Goal: Transaction & Acquisition: Purchase product/service

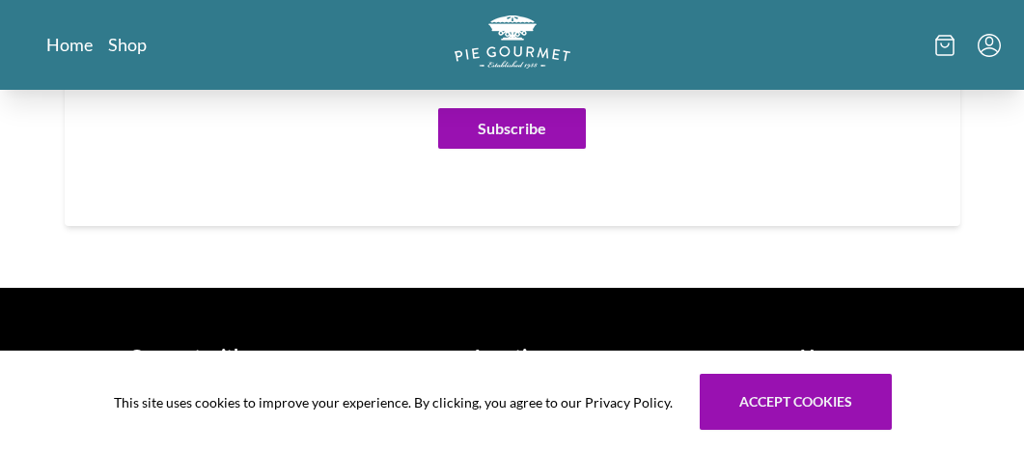
scroll to position [1641, 0]
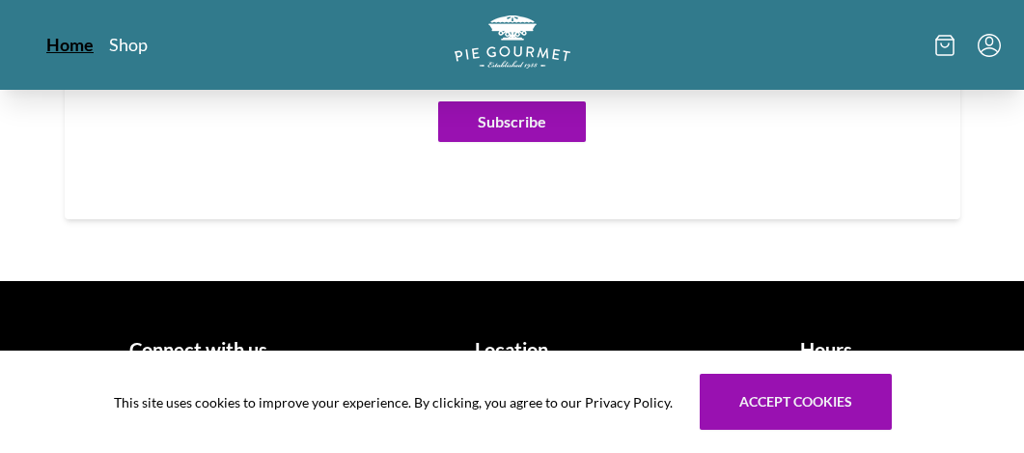
click at [76, 39] on link "Home" at bounding box center [69, 44] width 47 height 23
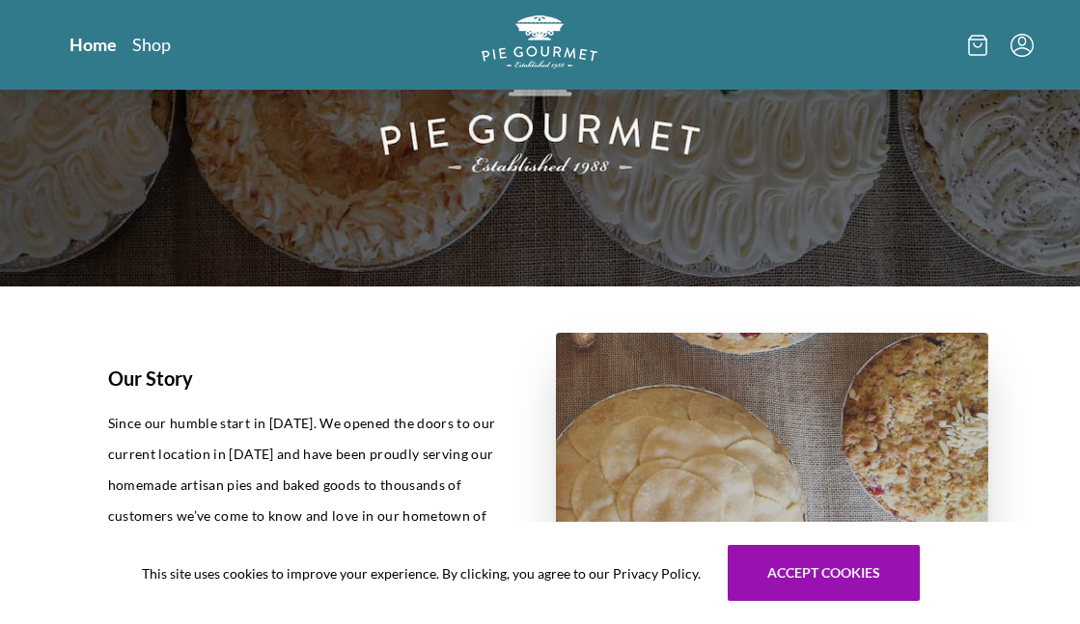
scroll to position [290, 0]
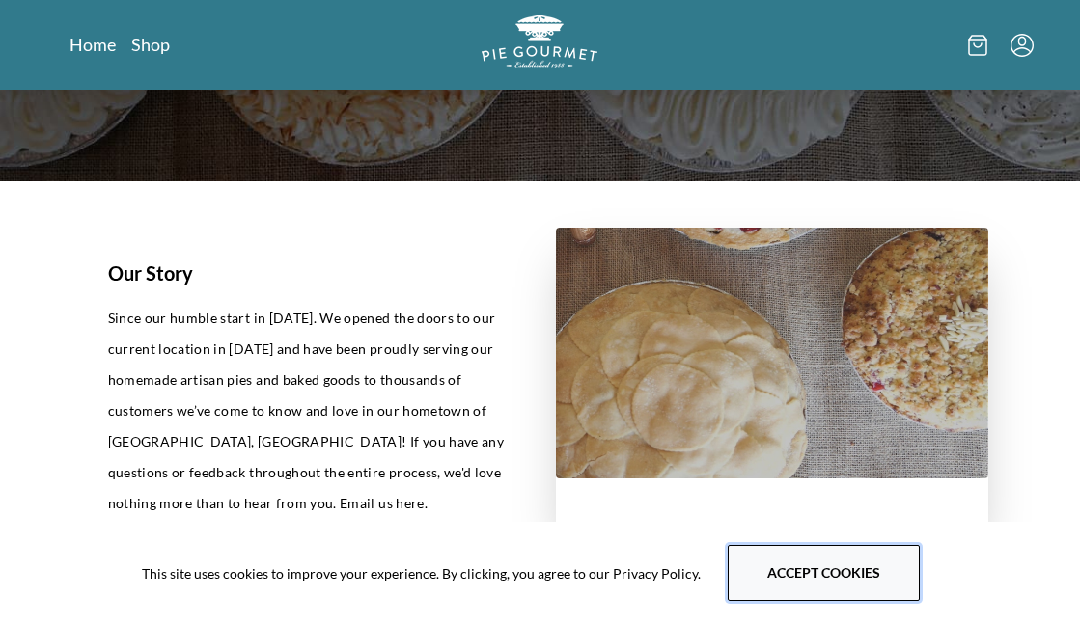
click at [819, 452] on button "Accept cookies" at bounding box center [824, 573] width 192 height 56
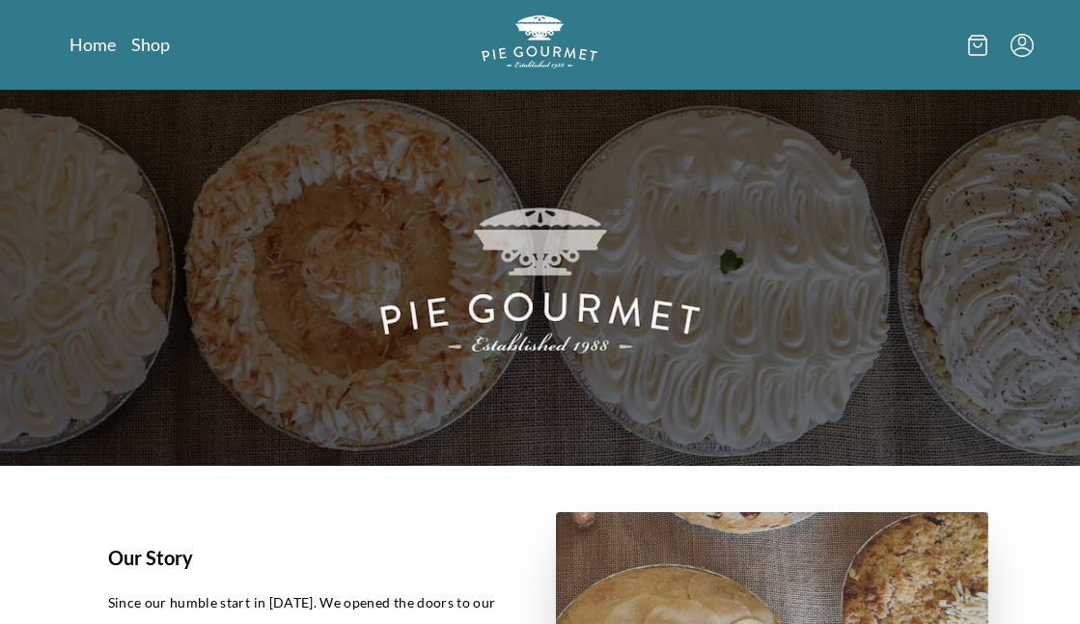
scroll to position [0, 0]
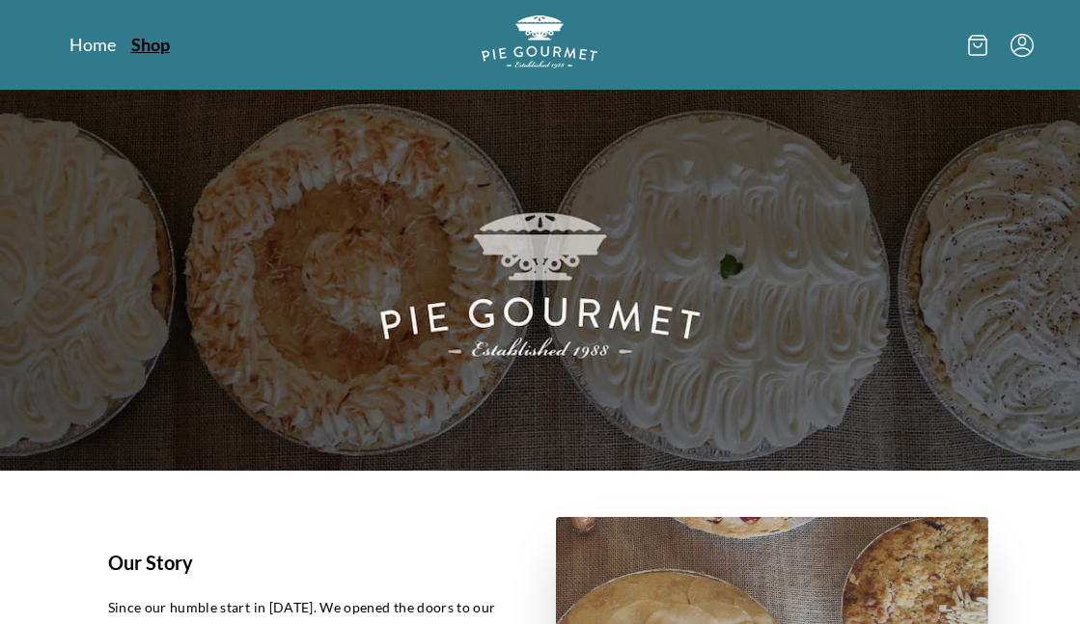
click at [154, 45] on link "Shop" at bounding box center [150, 44] width 39 height 23
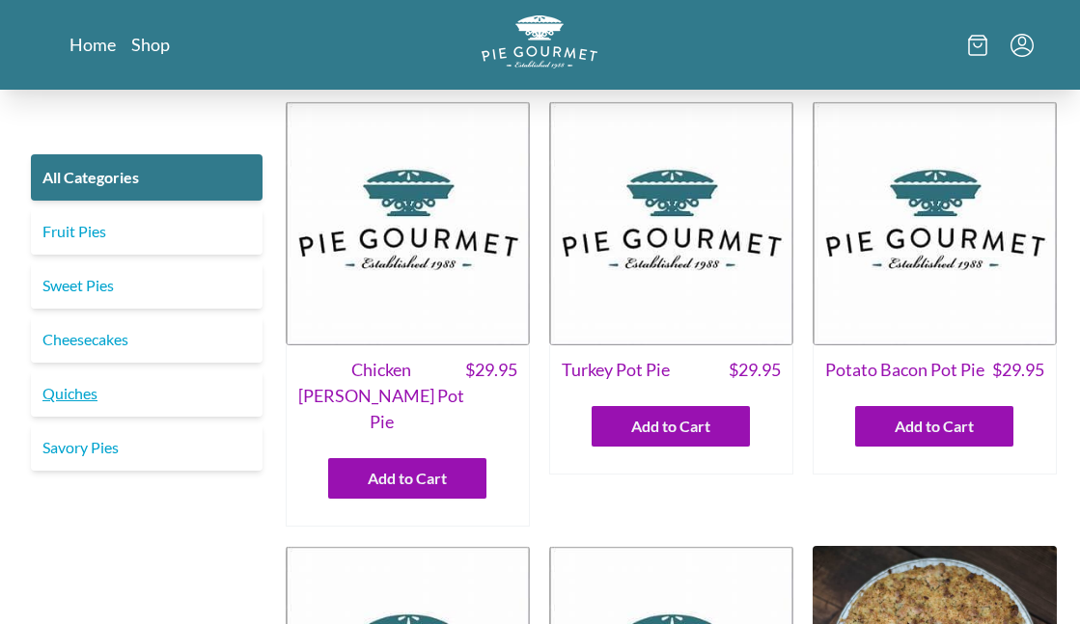
click at [91, 399] on link "Quiches" at bounding box center [147, 394] width 232 height 46
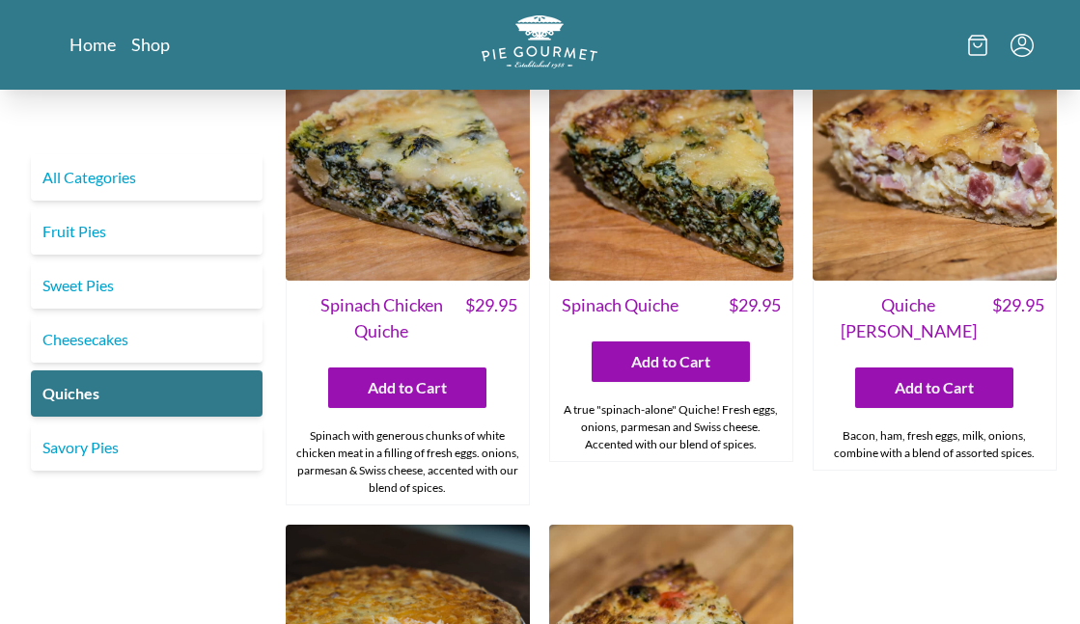
scroll to position [579, 0]
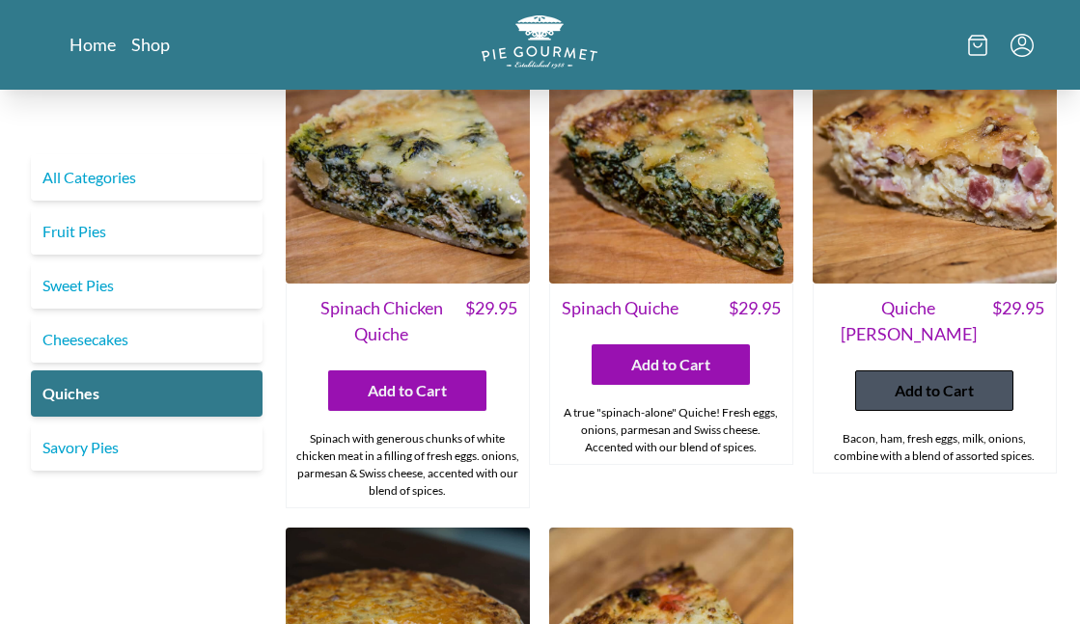
click at [920, 379] on span "Add to Cart" at bounding box center [934, 390] width 79 height 23
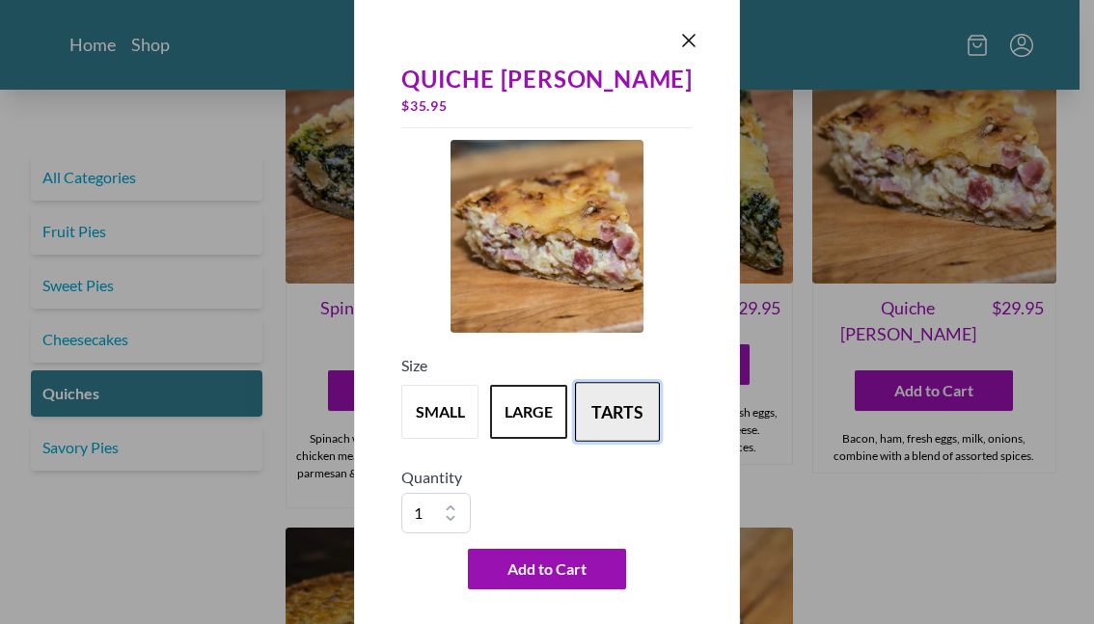
click at [635, 422] on button "tarts" at bounding box center [617, 412] width 85 height 60
click at [555, 406] on button "large" at bounding box center [528, 412] width 85 height 60
click at [625, 405] on button "tarts" at bounding box center [617, 412] width 85 height 60
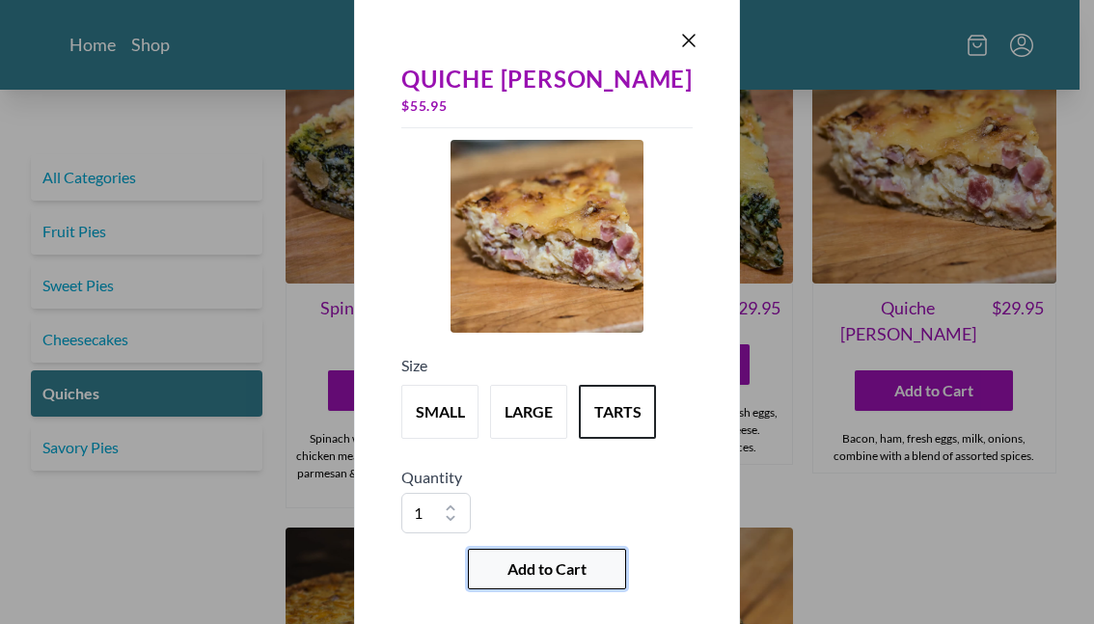
click at [547, 452] on span "Add to Cart" at bounding box center [547, 569] width 79 height 23
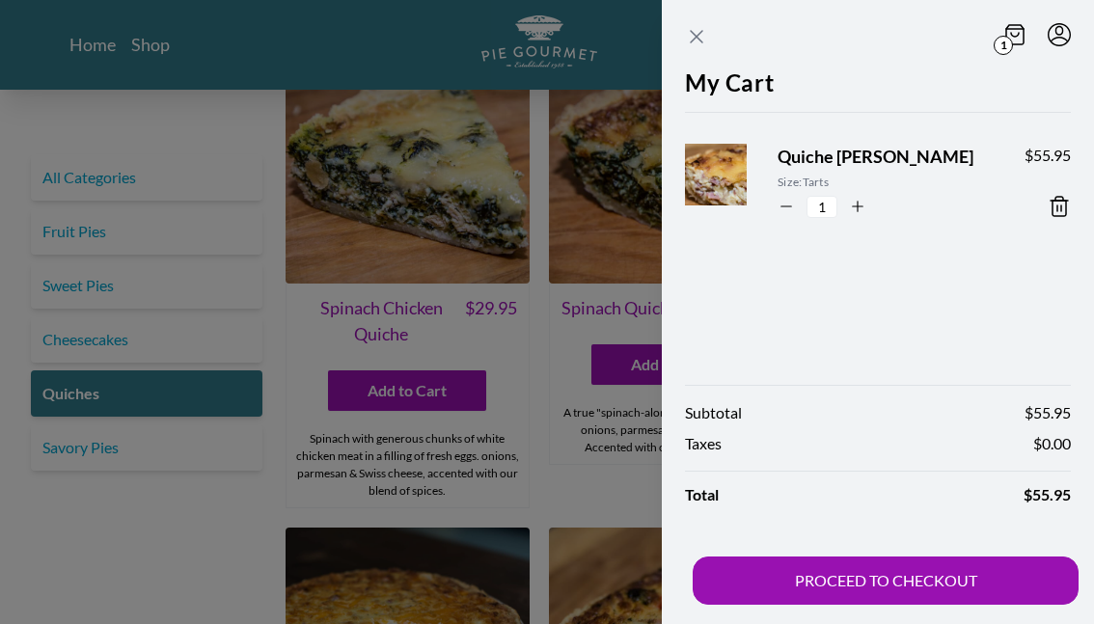
click at [692, 32] on icon "Close panel" at bounding box center [697, 37] width 12 height 12
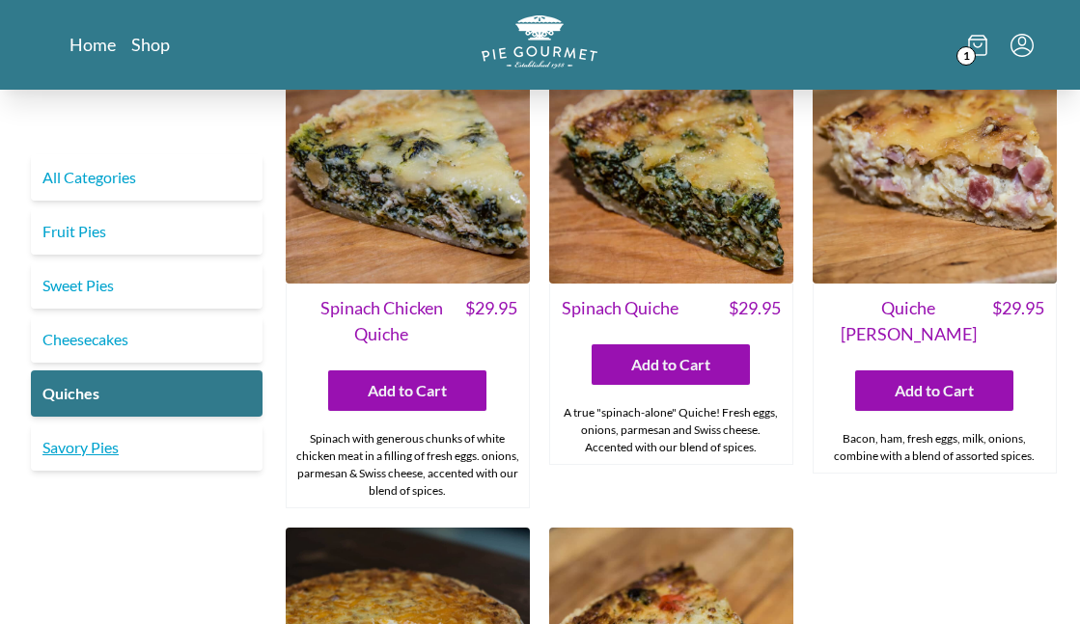
drag, startPoint x: 93, startPoint y: 446, endPoint x: 116, endPoint y: 447, distance: 23.2
click at [93, 446] on link "Savory Pies" at bounding box center [147, 448] width 232 height 46
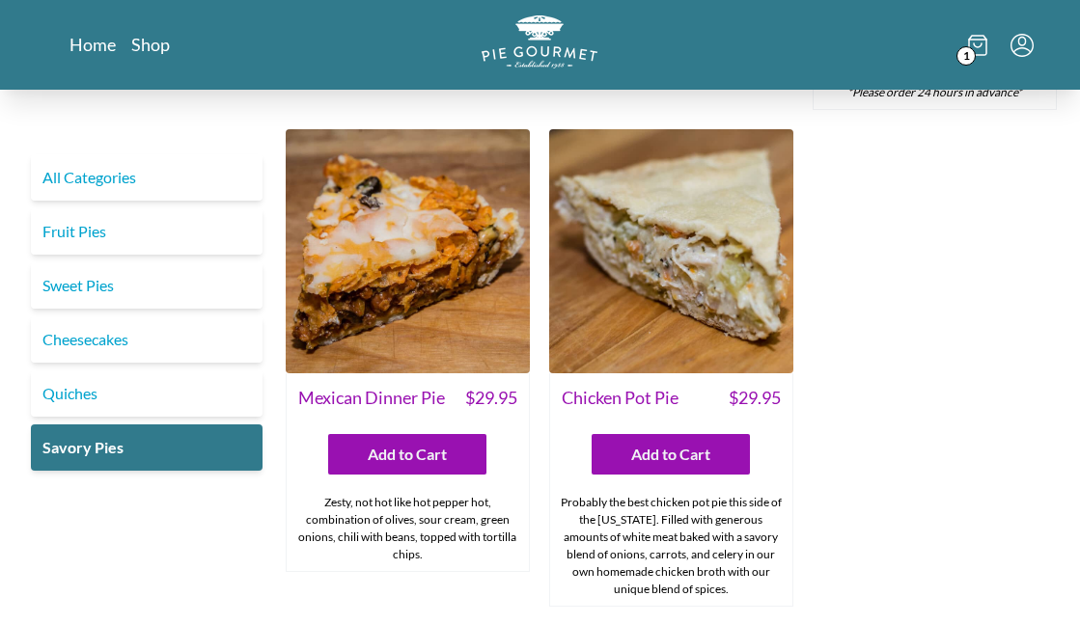
scroll to position [965, 0]
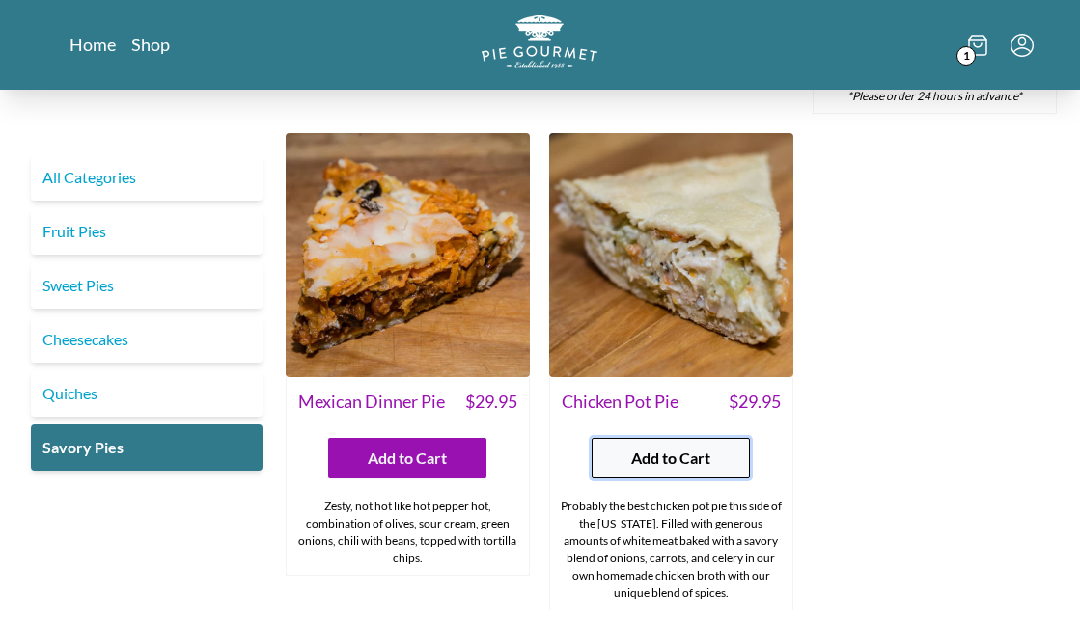
click at [707, 447] on span "Add to Cart" at bounding box center [670, 458] width 79 height 23
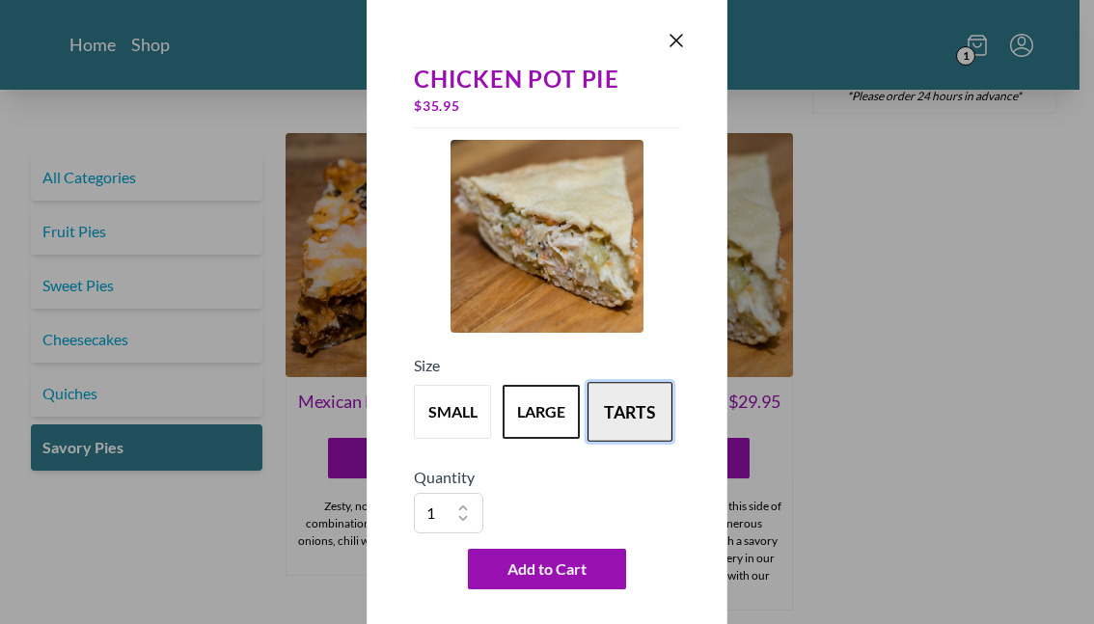
click at [645, 415] on button "tarts" at bounding box center [630, 412] width 85 height 60
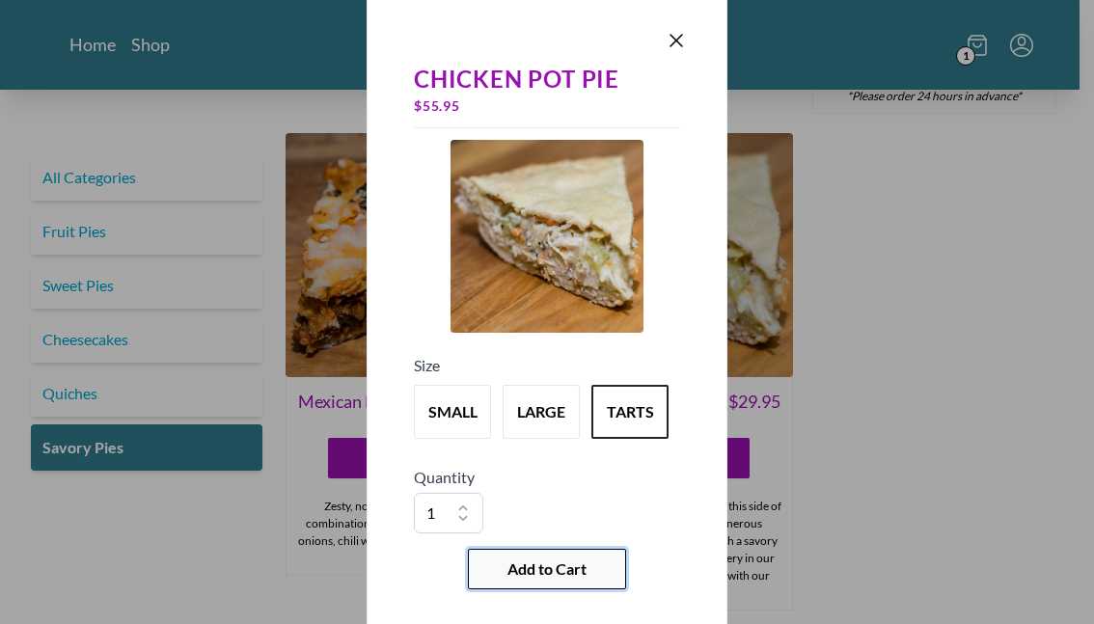
click at [509, 452] on button "Add to Cart" at bounding box center [547, 569] width 158 height 41
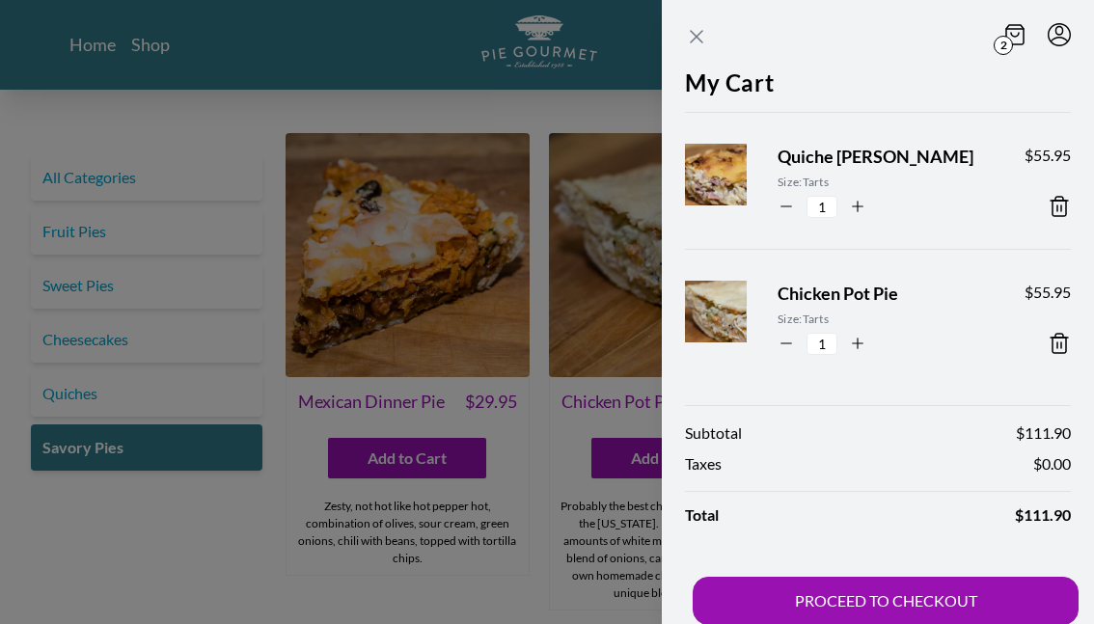
click at [700, 35] on icon "Close panel" at bounding box center [697, 37] width 12 height 12
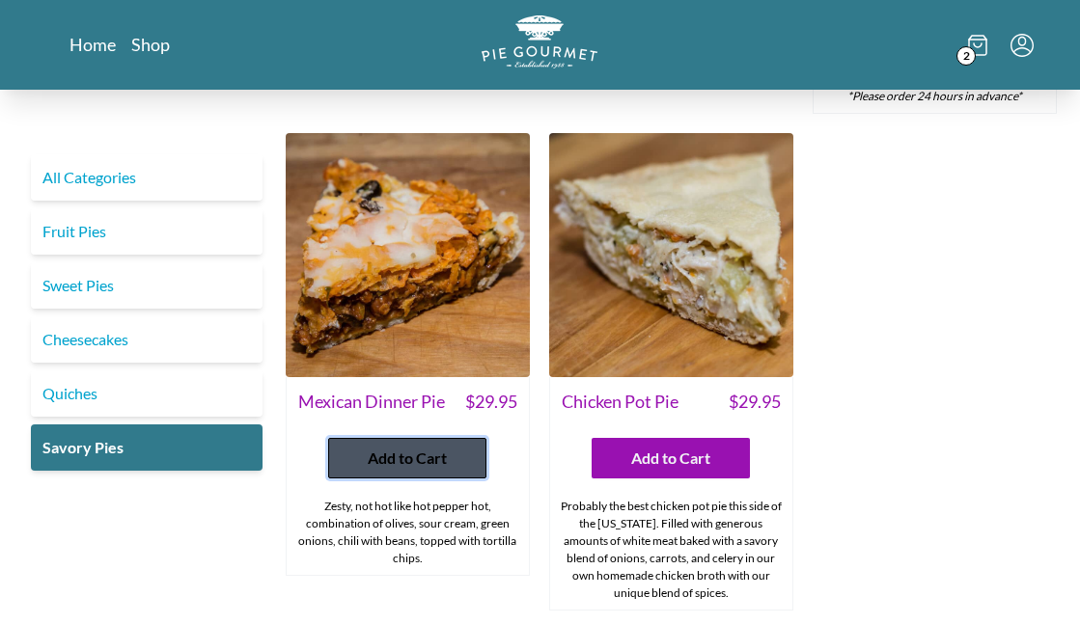
click at [416, 447] on span "Add to Cart" at bounding box center [407, 458] width 79 height 23
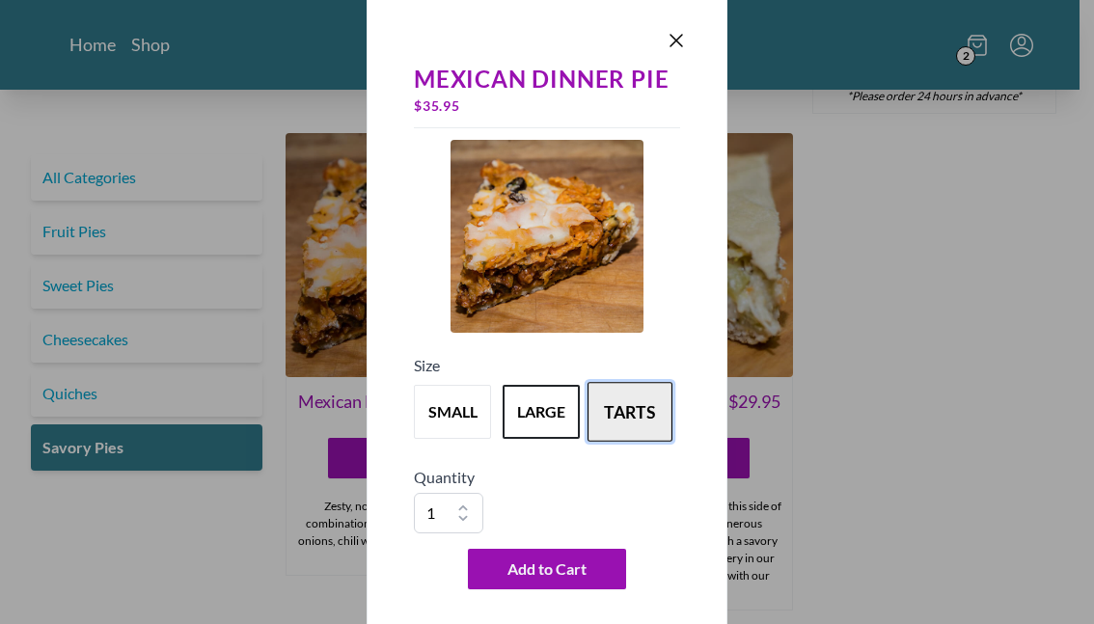
click at [608, 402] on button "tarts" at bounding box center [630, 412] width 85 height 60
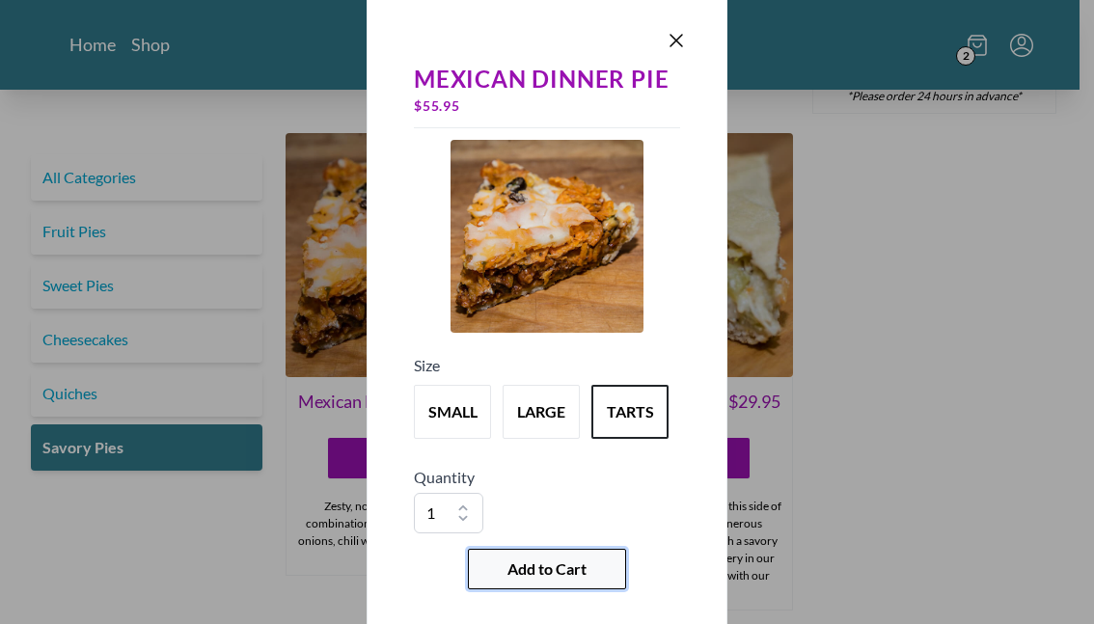
click at [581, 452] on span "Add to Cart" at bounding box center [547, 569] width 79 height 23
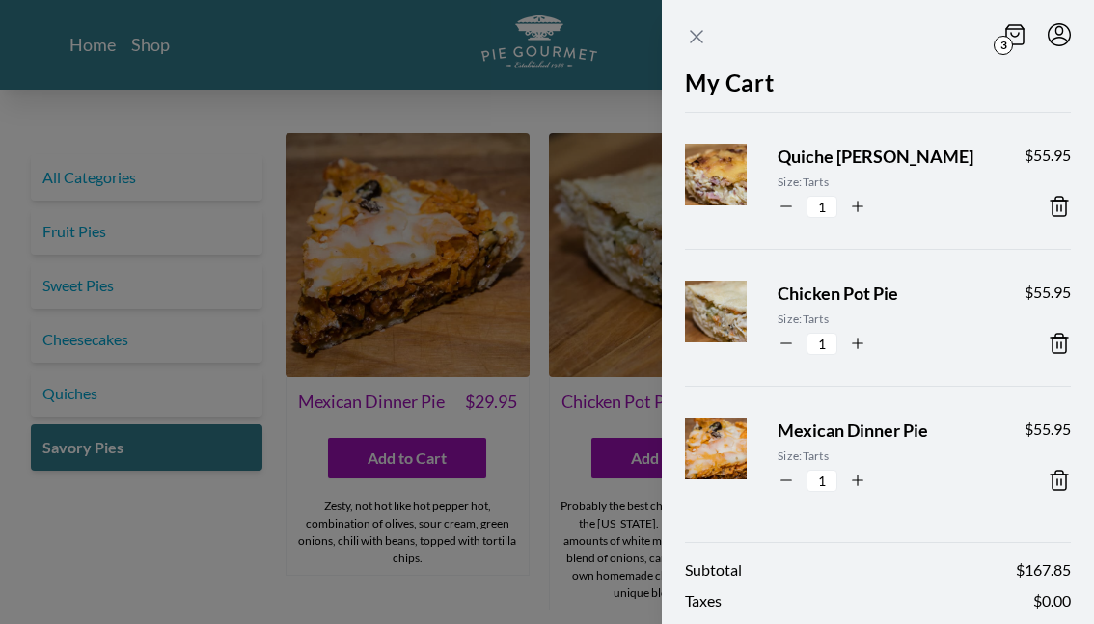
click at [699, 39] on icon "Close panel" at bounding box center [697, 37] width 12 height 12
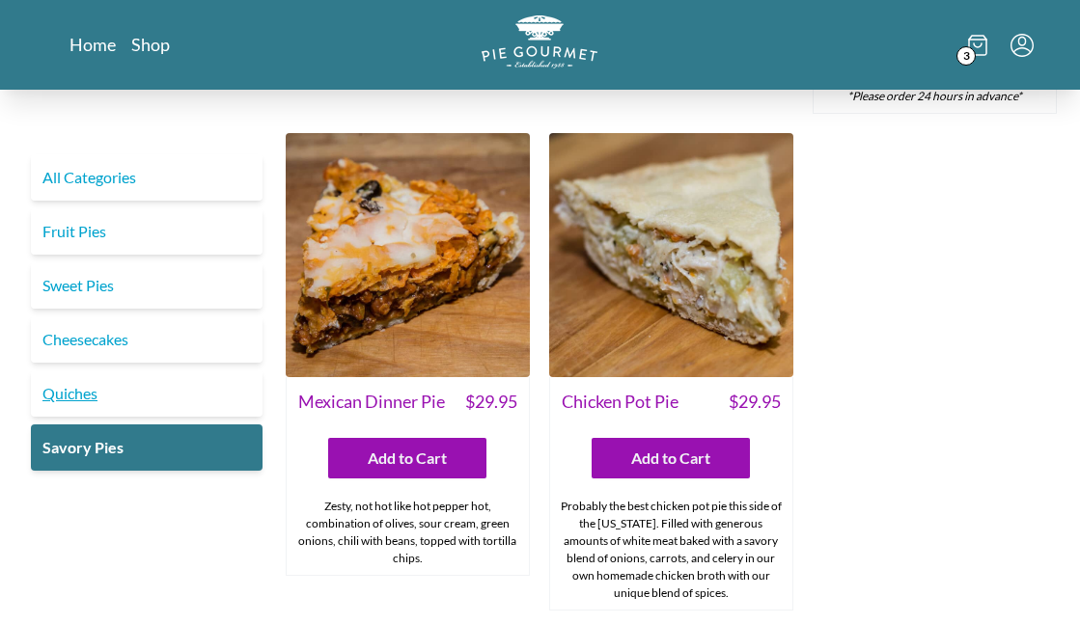
click at [158, 385] on link "Quiches" at bounding box center [147, 394] width 232 height 46
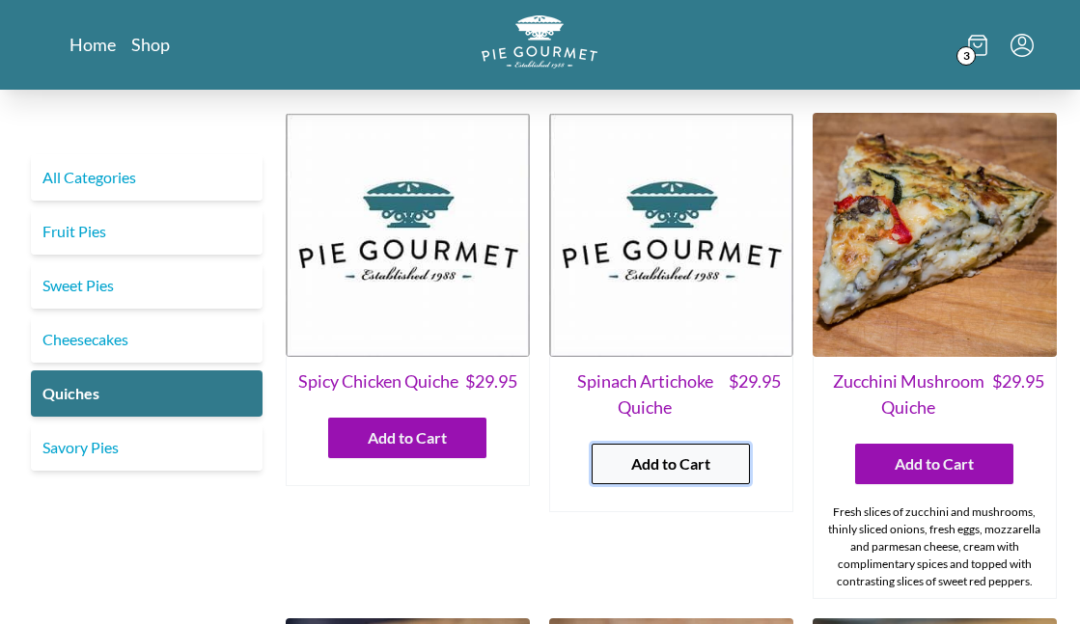
click at [708, 452] on span "Add to Cart" at bounding box center [670, 464] width 79 height 23
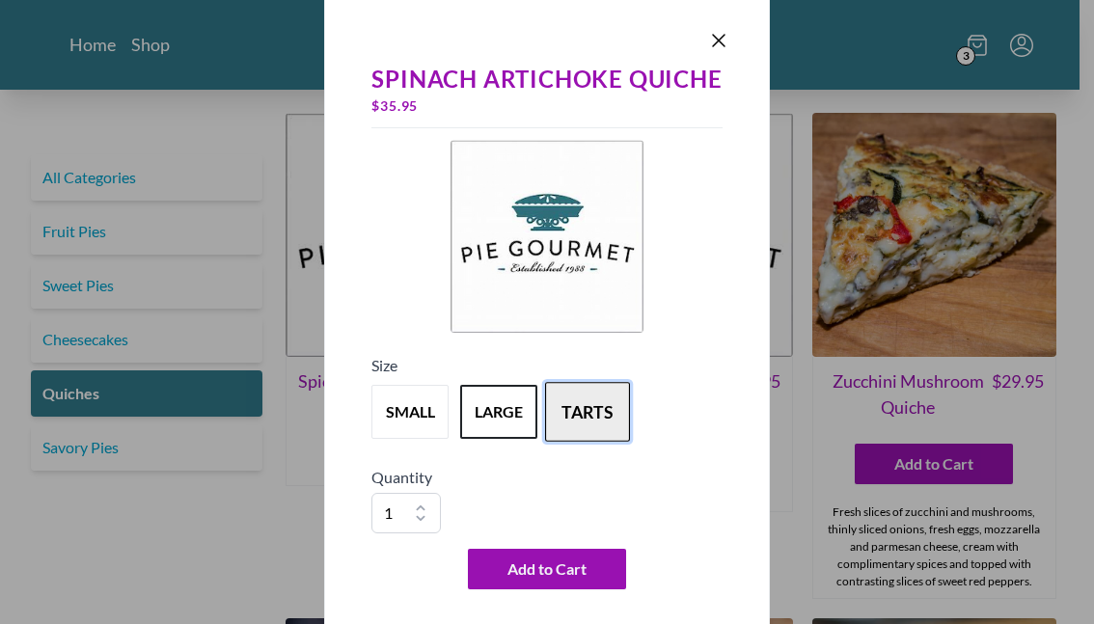
click at [577, 399] on button "tarts" at bounding box center [587, 412] width 85 height 60
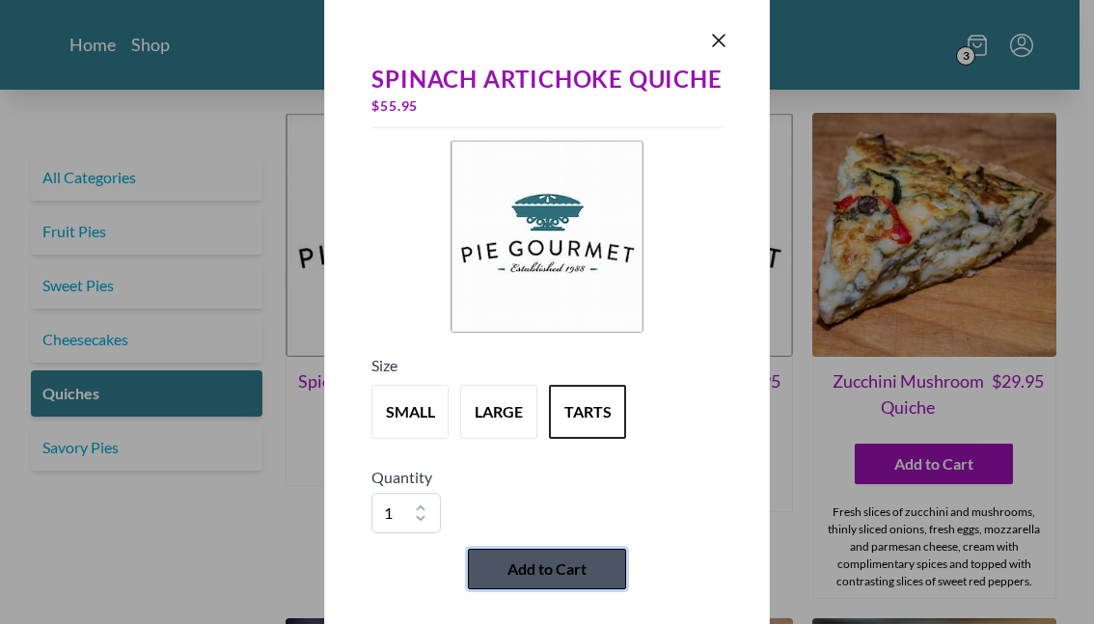
click at [555, 452] on span "Add to Cart" at bounding box center [547, 569] width 79 height 23
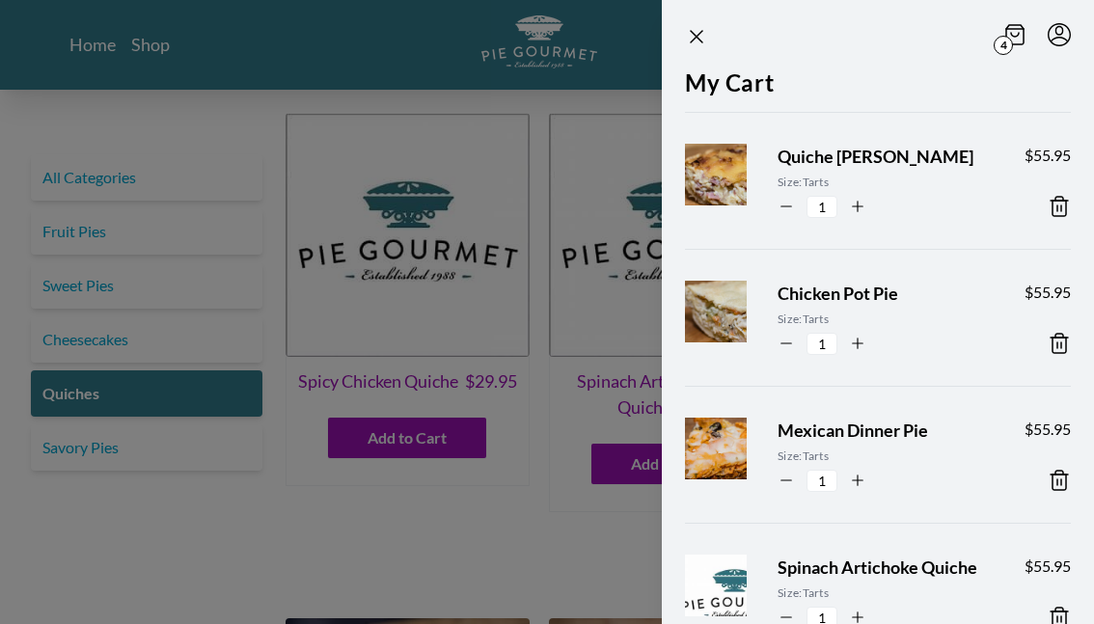
click at [434, 60] on div at bounding box center [547, 312] width 1094 height 624
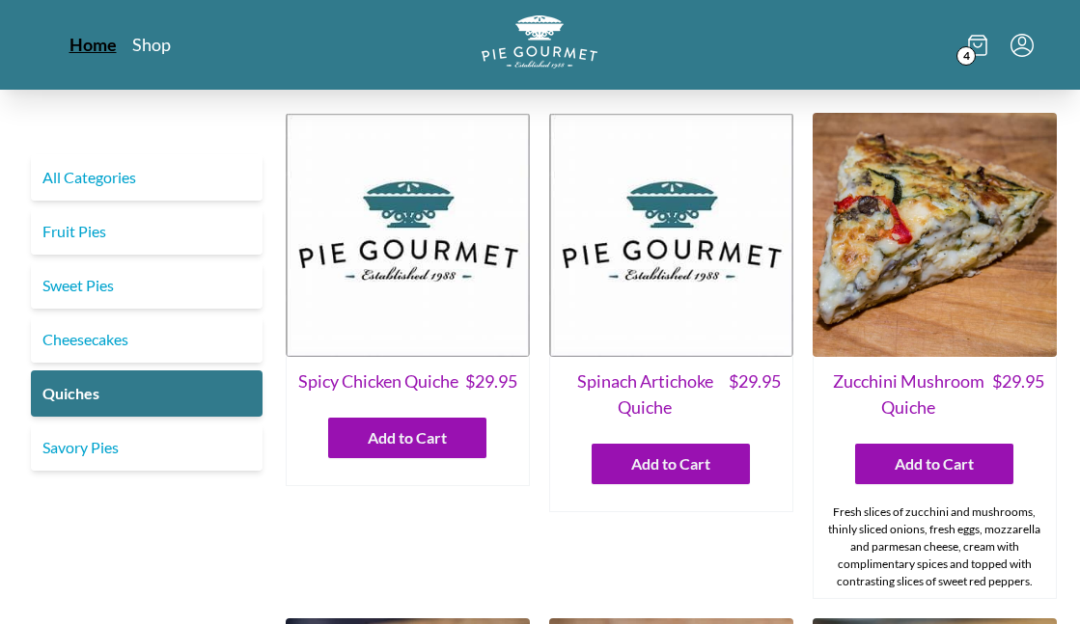
click at [88, 42] on link "Home" at bounding box center [92, 44] width 47 height 23
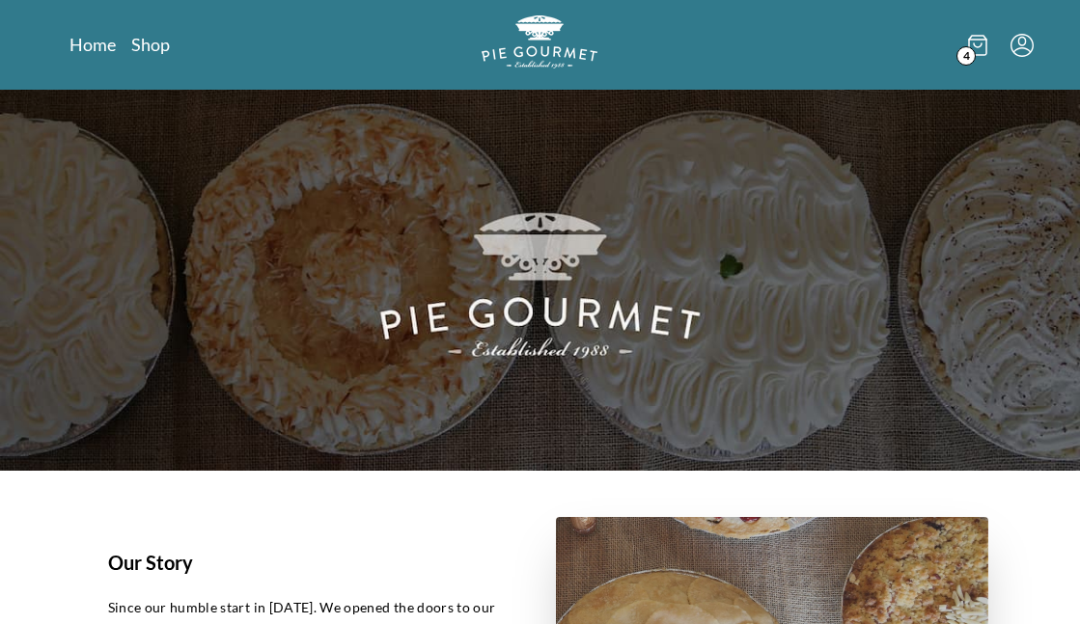
click at [966, 53] on span "4" at bounding box center [965, 55] width 19 height 19
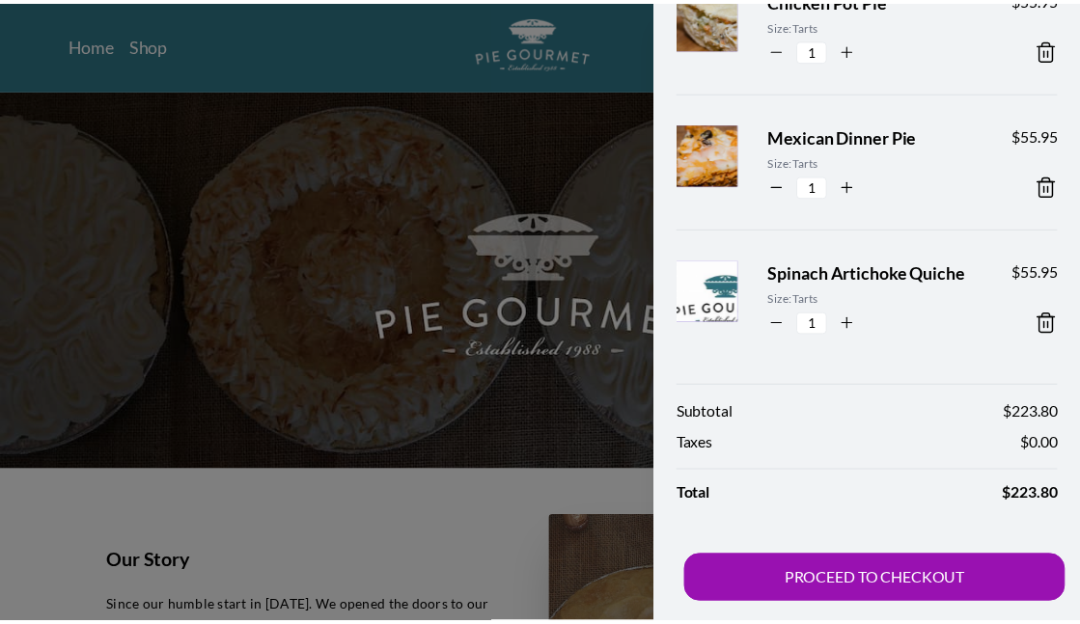
scroll to position [320, 0]
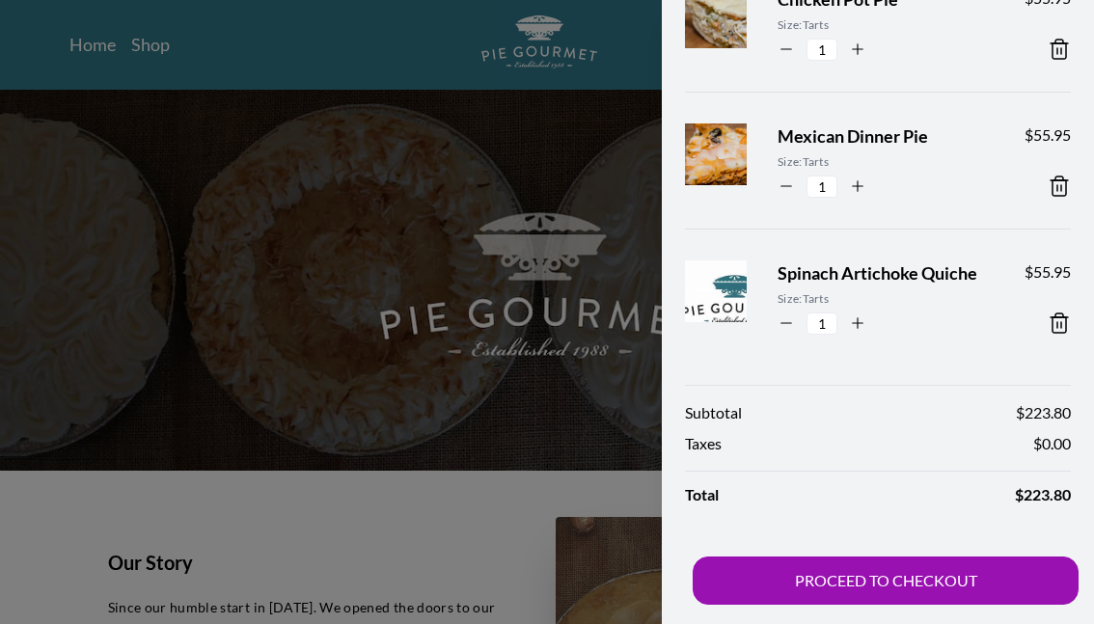
click at [860, 325] on icon "button" at bounding box center [857, 323] width 17 height 17
click at [789, 328] on icon "button" at bounding box center [786, 323] width 17 height 17
type input "1"
click at [316, 452] on div at bounding box center [547, 312] width 1094 height 624
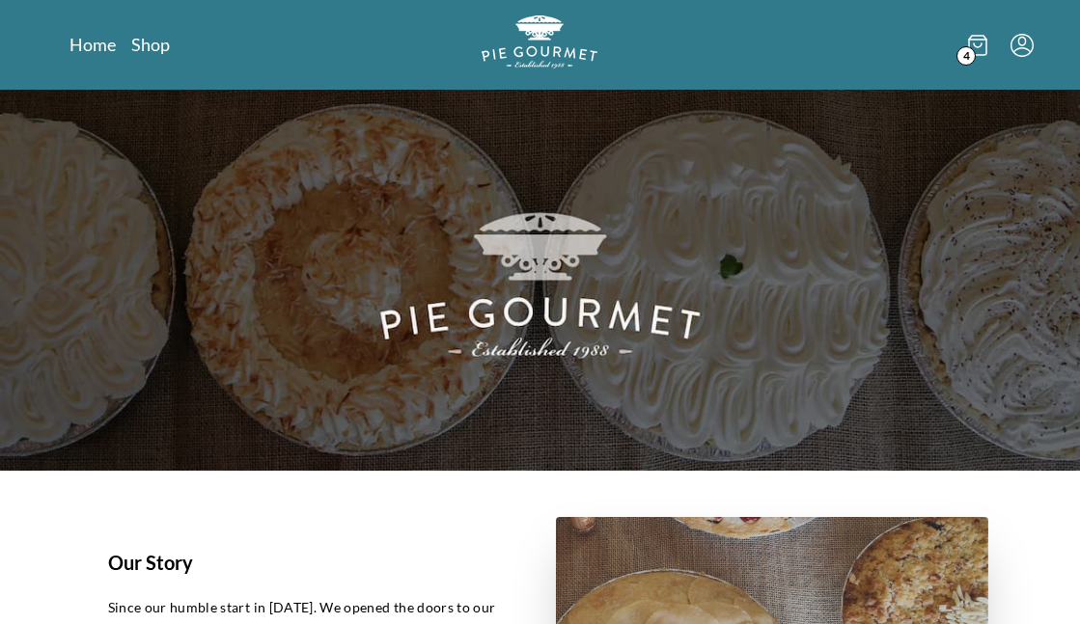
click at [1023, 40] on icon "Menu" at bounding box center [1021, 45] width 23 height 23
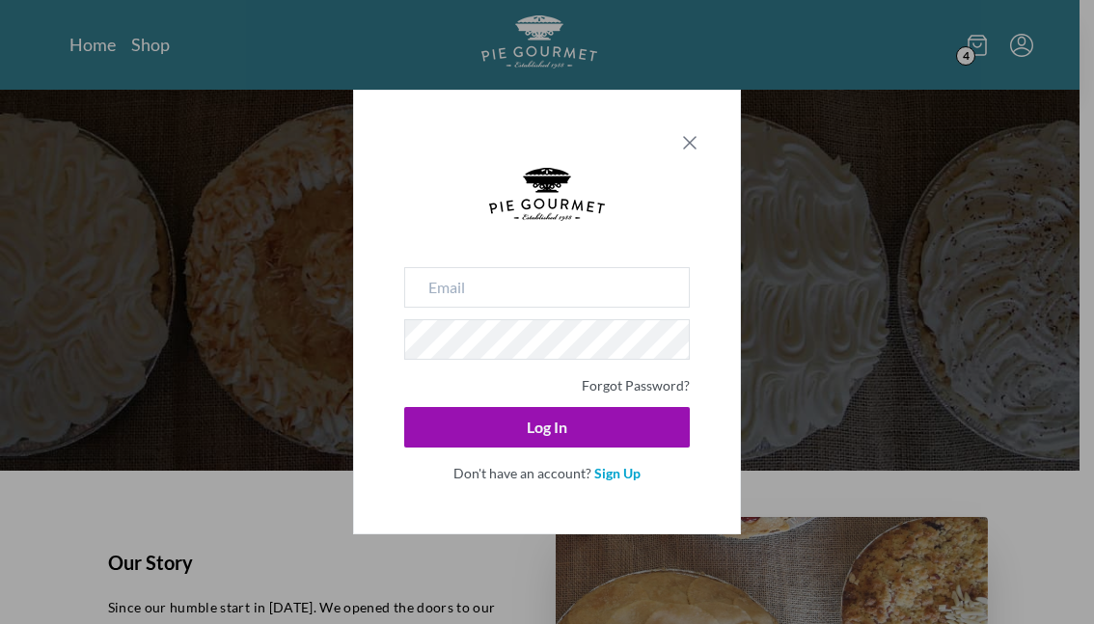
click at [689, 140] on icon "Close panel" at bounding box center [689, 142] width 23 height 23
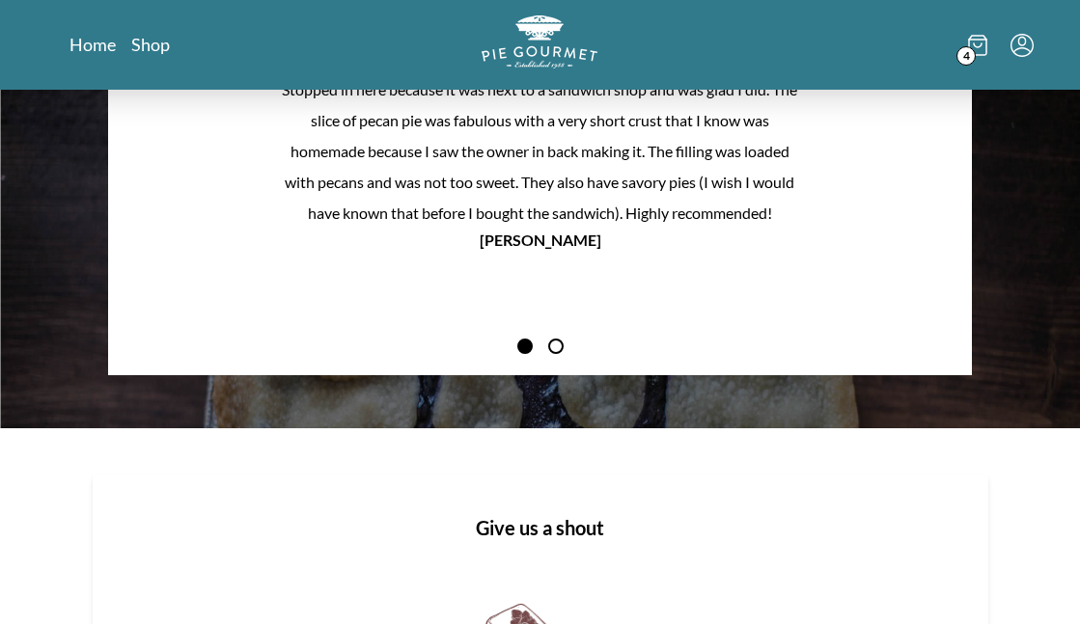
scroll to position [1448, 0]
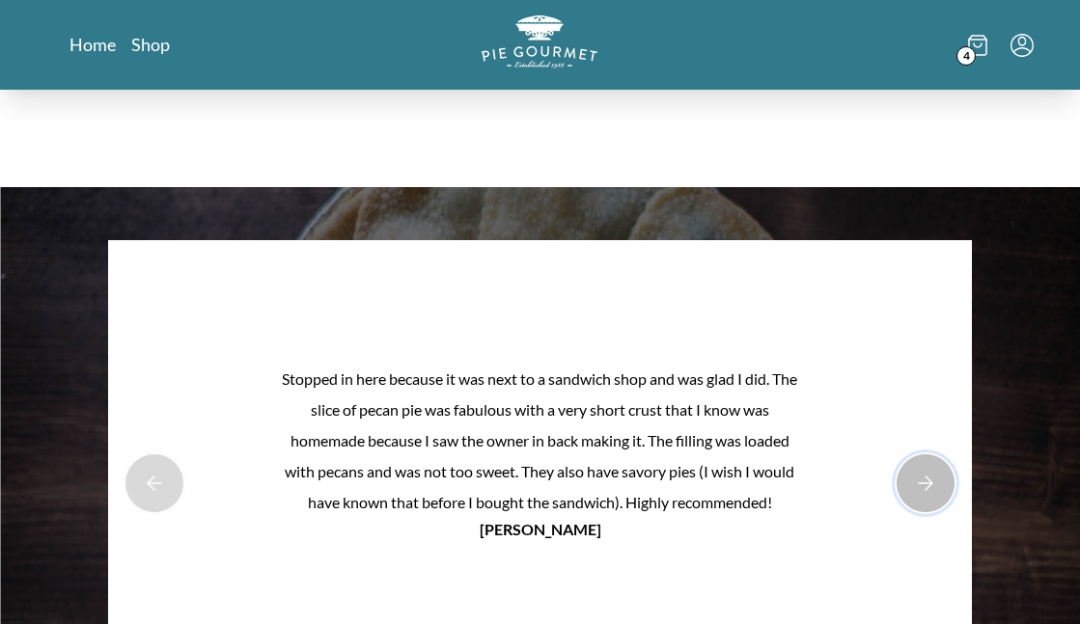
click at [933, 452] on button "Next Product Image" at bounding box center [926, 484] width 62 height 62
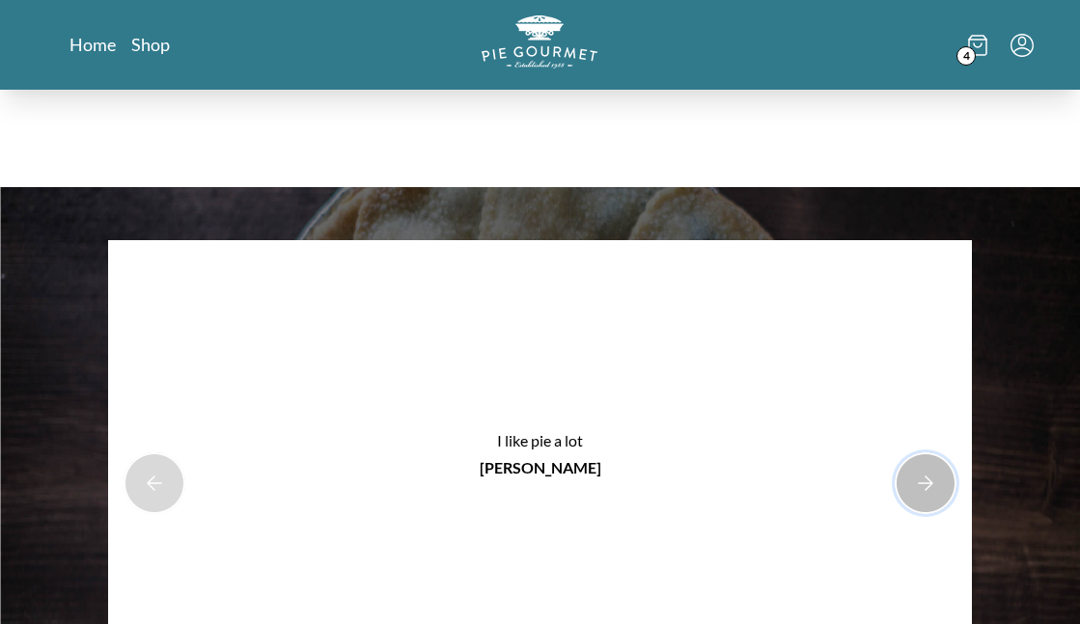
click at [933, 452] on button "Next Product Image" at bounding box center [926, 484] width 62 height 62
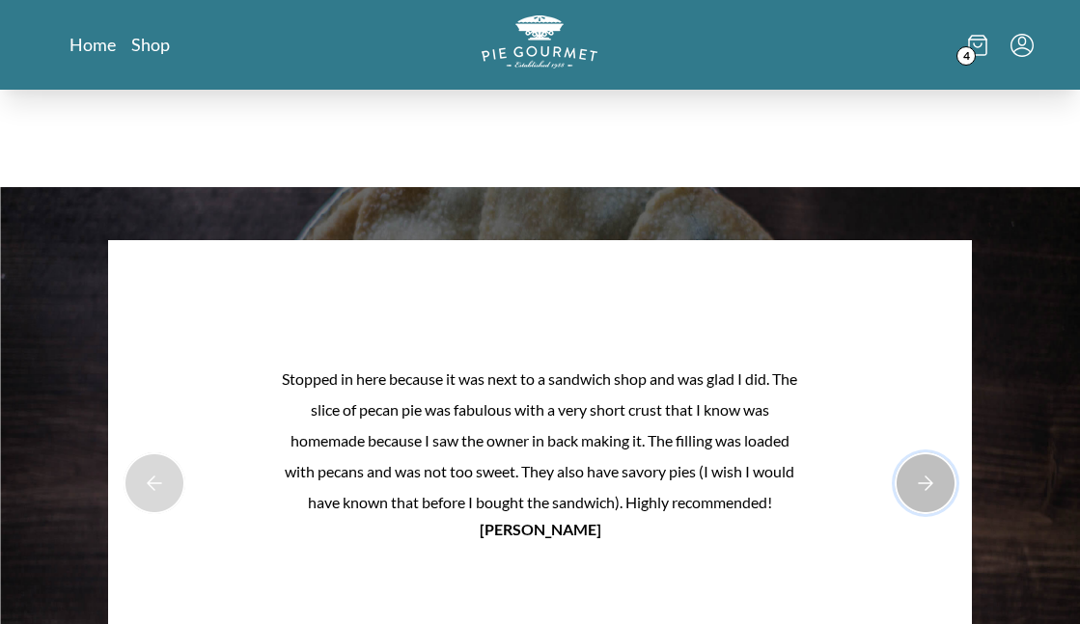
click at [932, 452] on button "Next Product Image" at bounding box center [926, 484] width 62 height 62
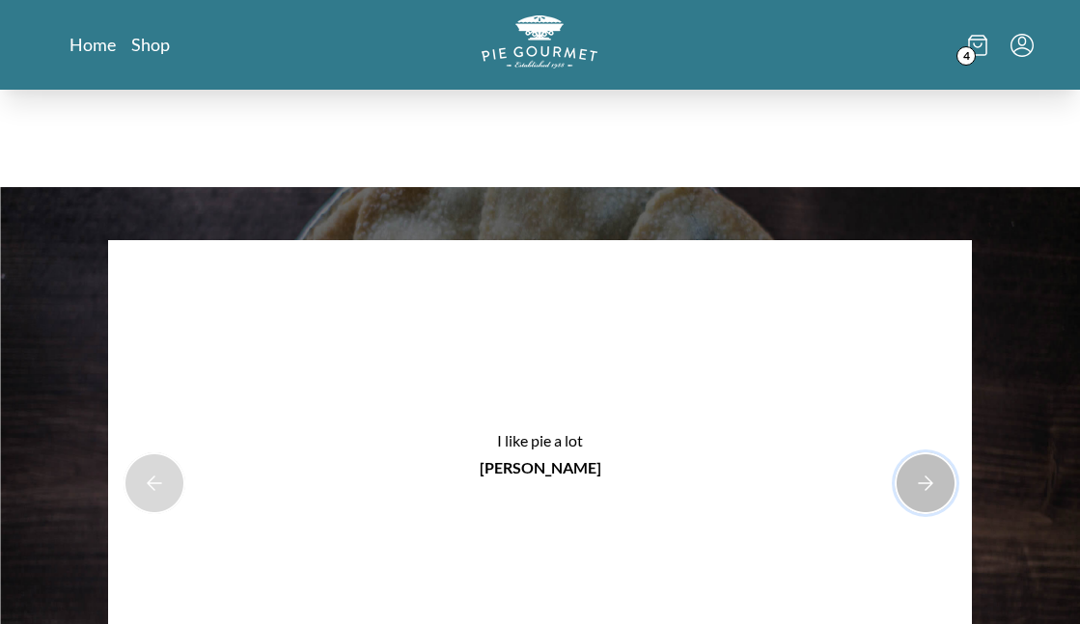
click at [931, 452] on button "Next Product Image" at bounding box center [926, 484] width 62 height 62
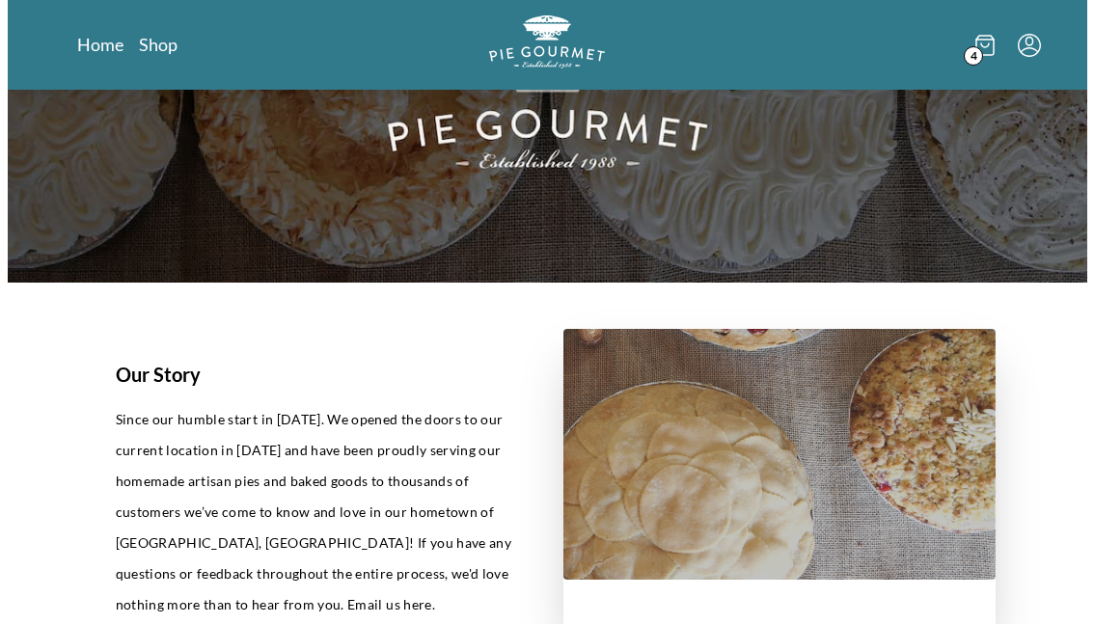
scroll to position [0, 0]
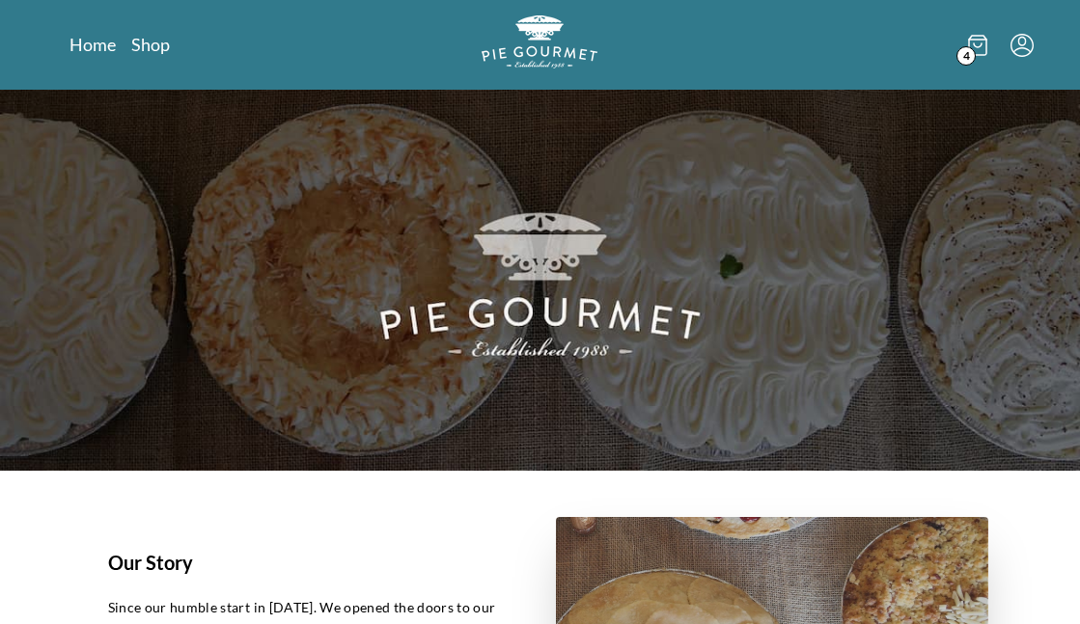
click at [971, 42] on icon at bounding box center [977, 45] width 19 height 21
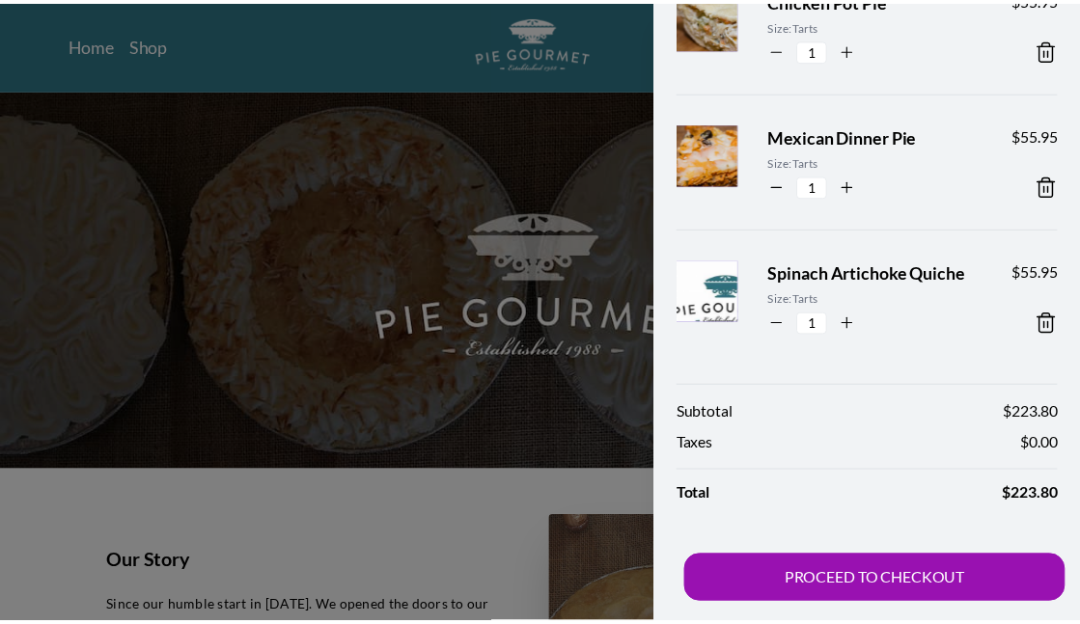
scroll to position [320, 0]
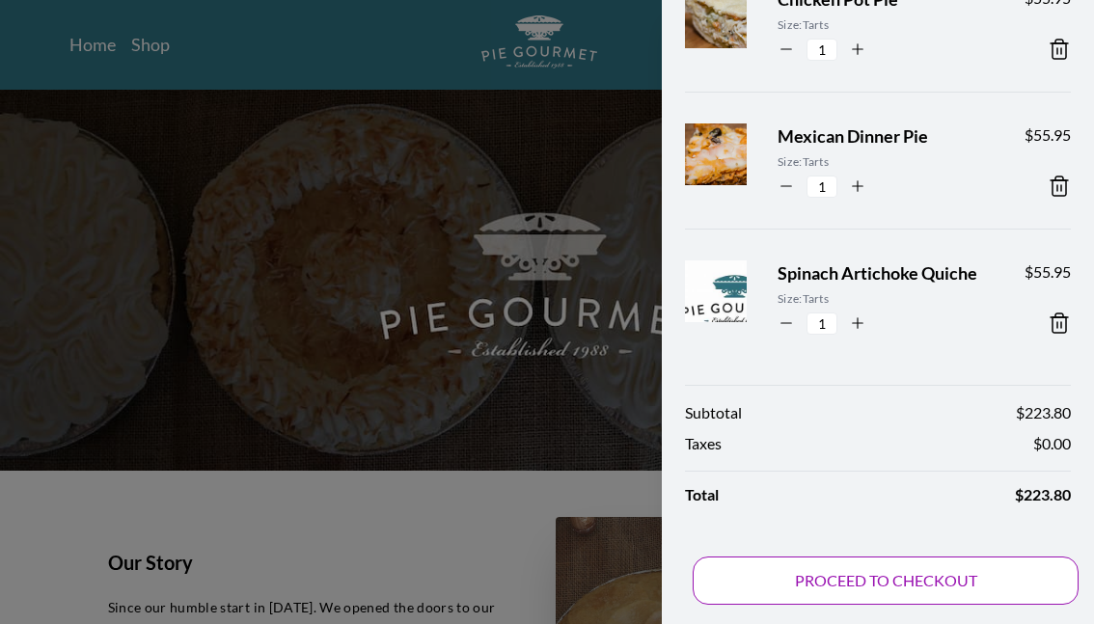
click at [870, 452] on button "PROCEED TO CHECKOUT" at bounding box center [886, 581] width 386 height 48
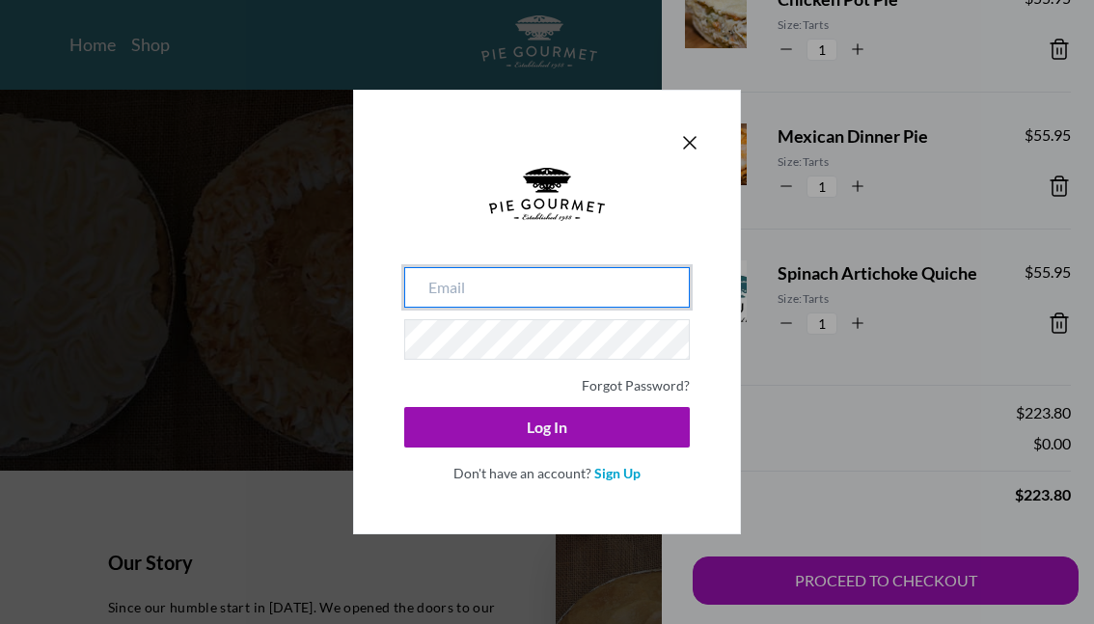
click at [502, 297] on input "email" at bounding box center [547, 287] width 286 height 41
click at [621, 452] on link "Sign Up" at bounding box center [618, 473] width 46 height 16
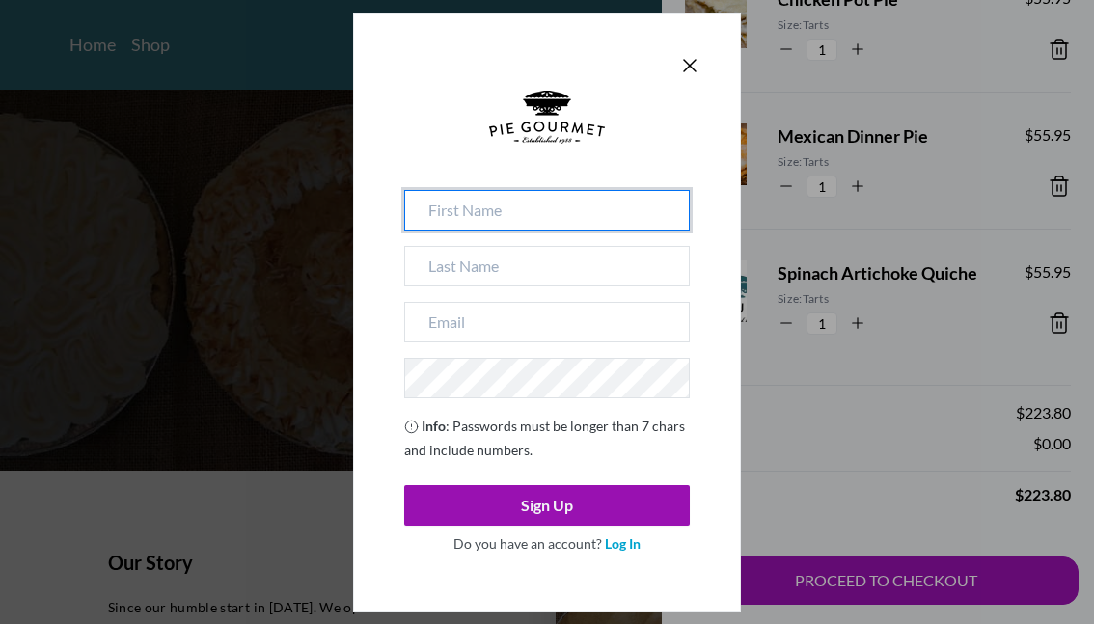
click at [522, 221] on input at bounding box center [547, 210] width 286 height 41
type input "[PERSON_NAME]"
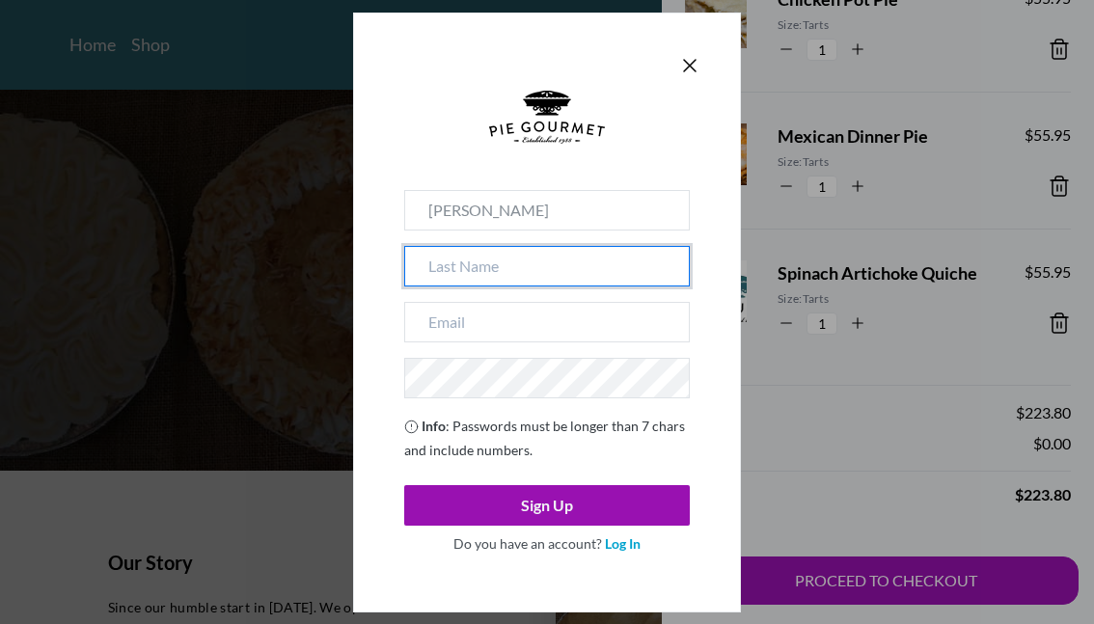
type input "[PERSON_NAME]"
type input "[PERSON_NAME][EMAIL_ADDRESS][PERSON_NAME][DOMAIN_NAME]"
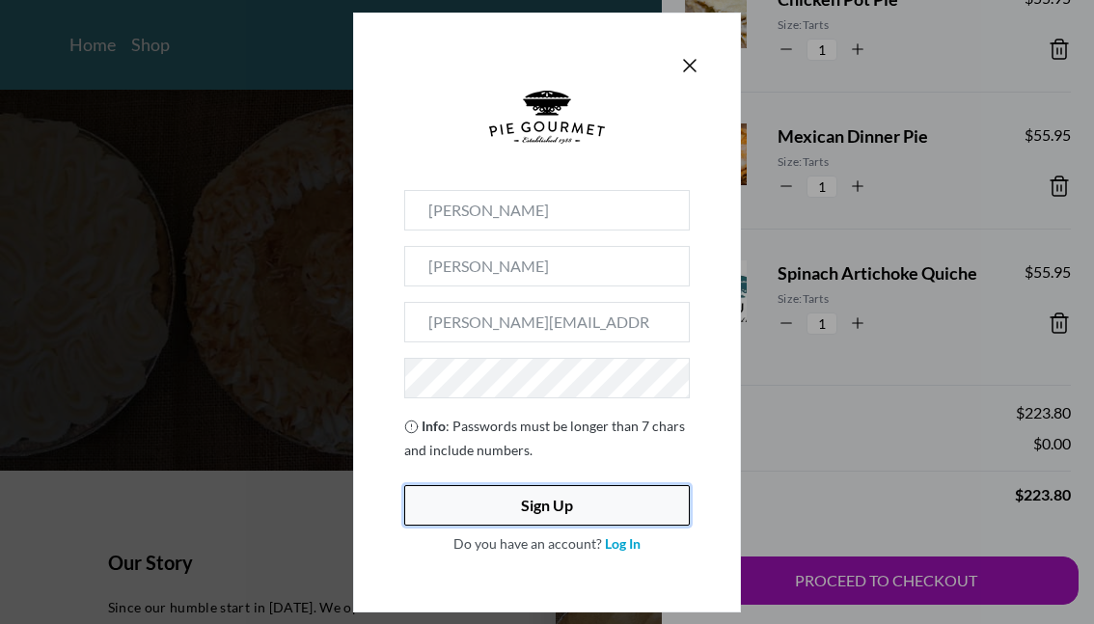
click at [539, 452] on button "Sign Up" at bounding box center [547, 505] width 286 height 41
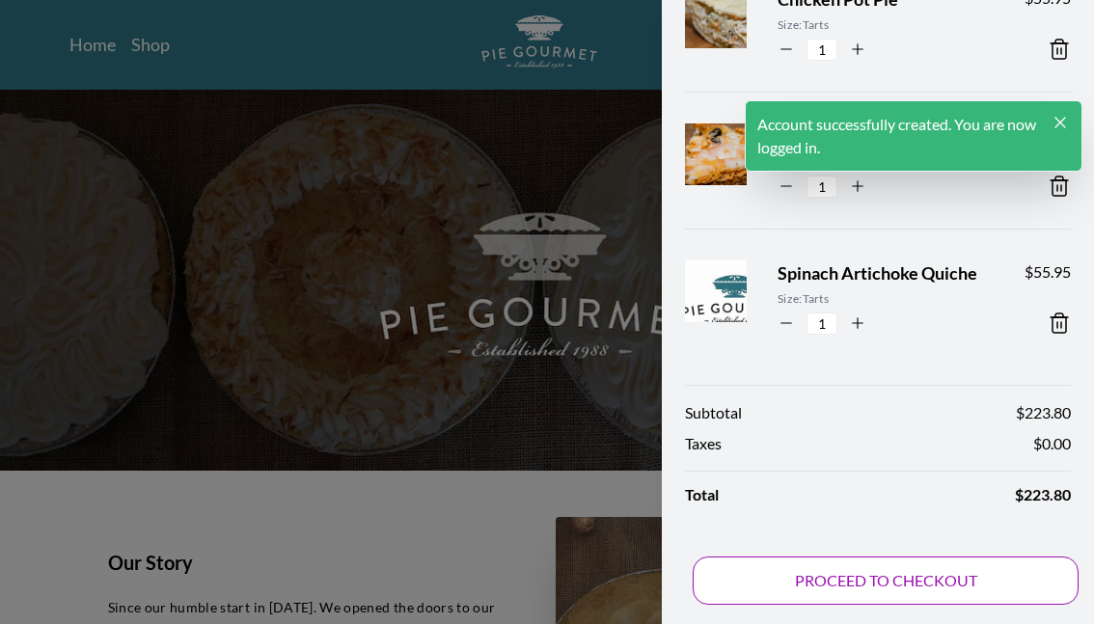
click at [880, 452] on button "PROCEED TO CHECKOUT" at bounding box center [886, 581] width 386 height 48
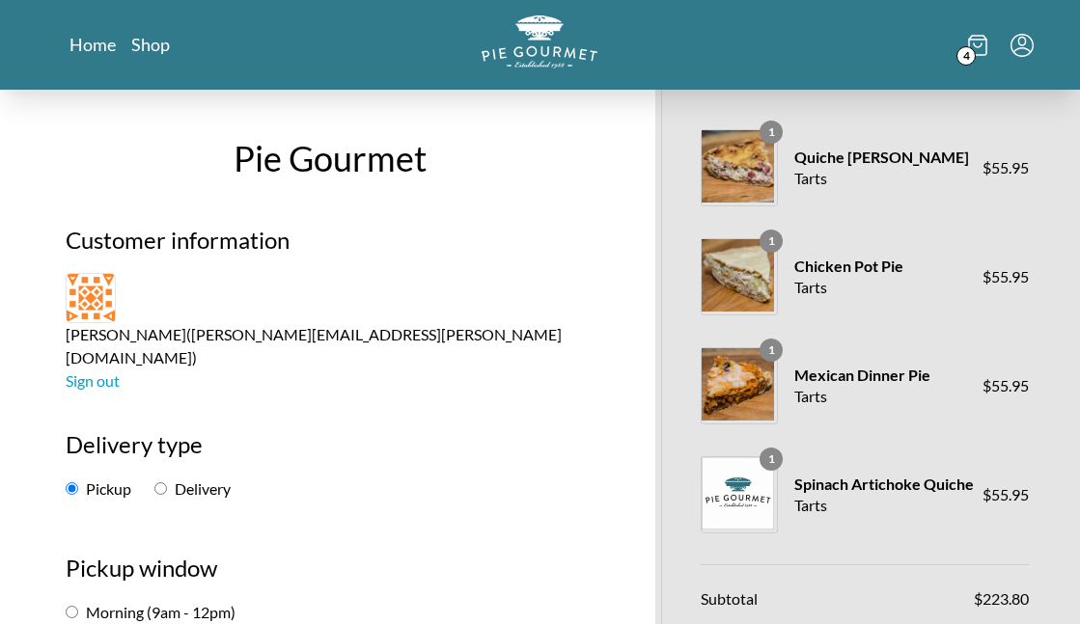
click at [159, 452] on input "Delivery" at bounding box center [160, 489] width 13 height 13
radio input "true"
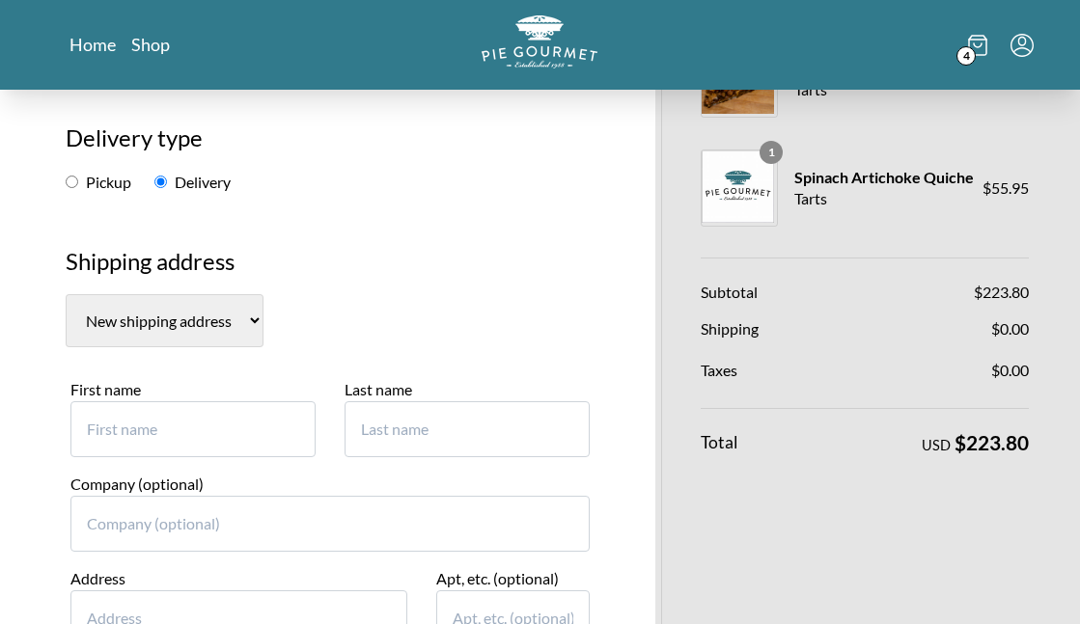
scroll to position [290, 0]
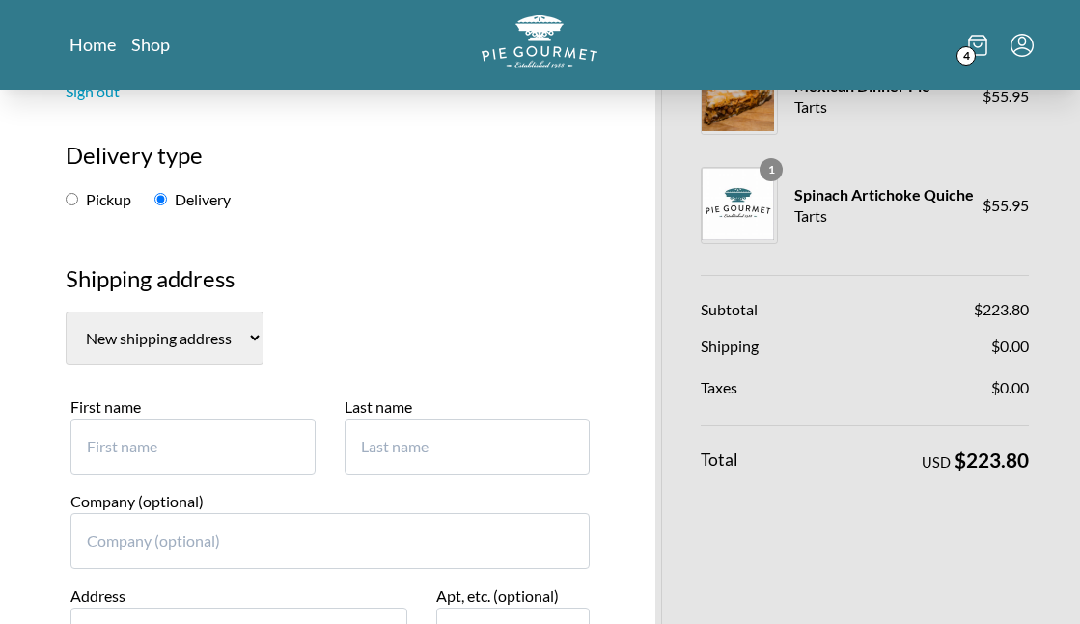
click at [253, 312] on select "New shipping address" at bounding box center [165, 338] width 198 height 53
click at [377, 262] on h3 "Shipping address" at bounding box center [331, 287] width 530 height 50
click at [216, 419] on input "First name" at bounding box center [192, 447] width 245 height 56
type input "[PERSON_NAME]"
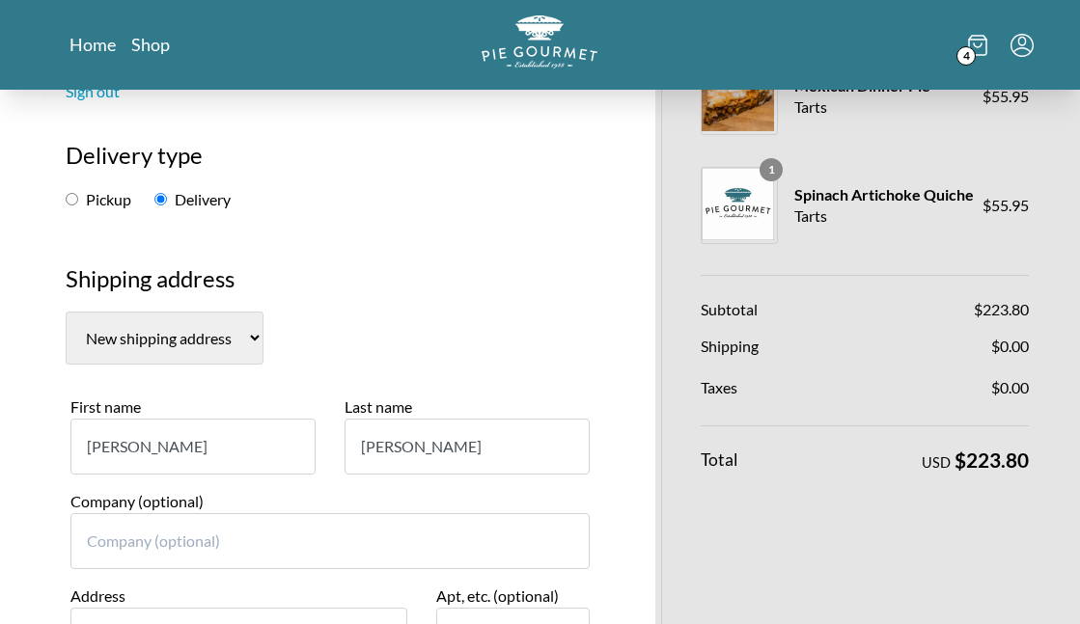
type input "[STREET_ADDRESS][PERSON_NAME]"
type input "aldie"
select select "VA"
type input "20105"
type input "7034473660"
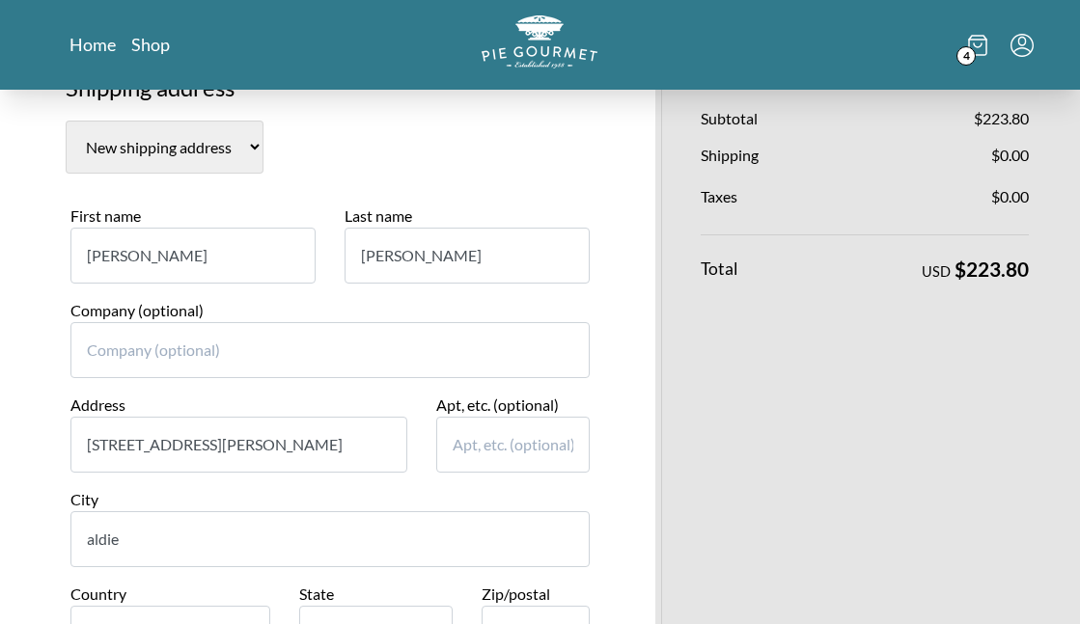
scroll to position [483, 0]
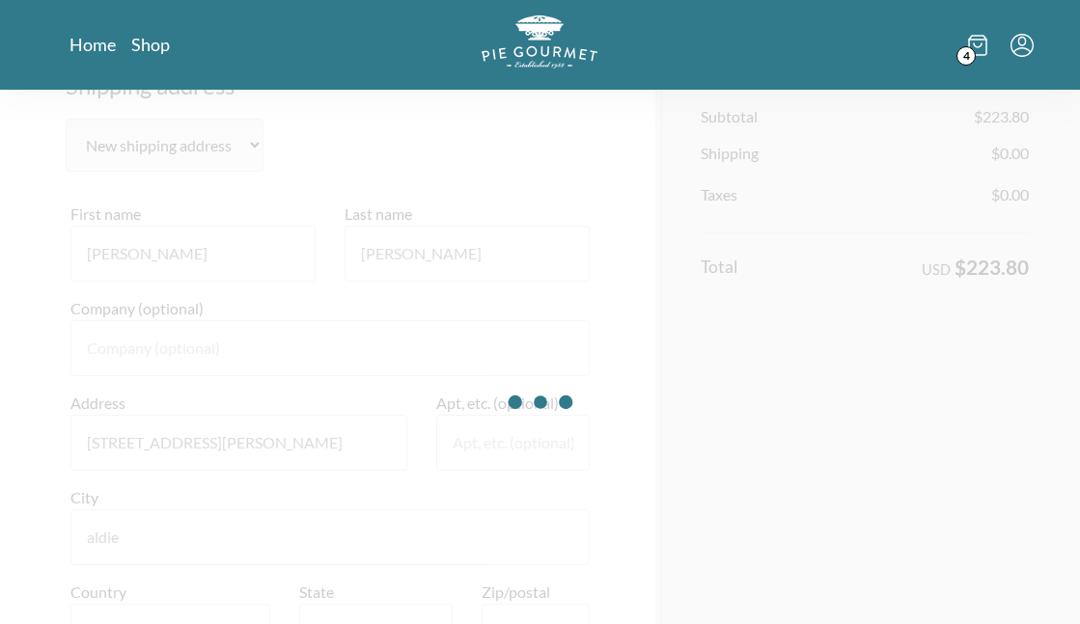
click at [242, 366] on div at bounding box center [540, 402] width 1080 height 624
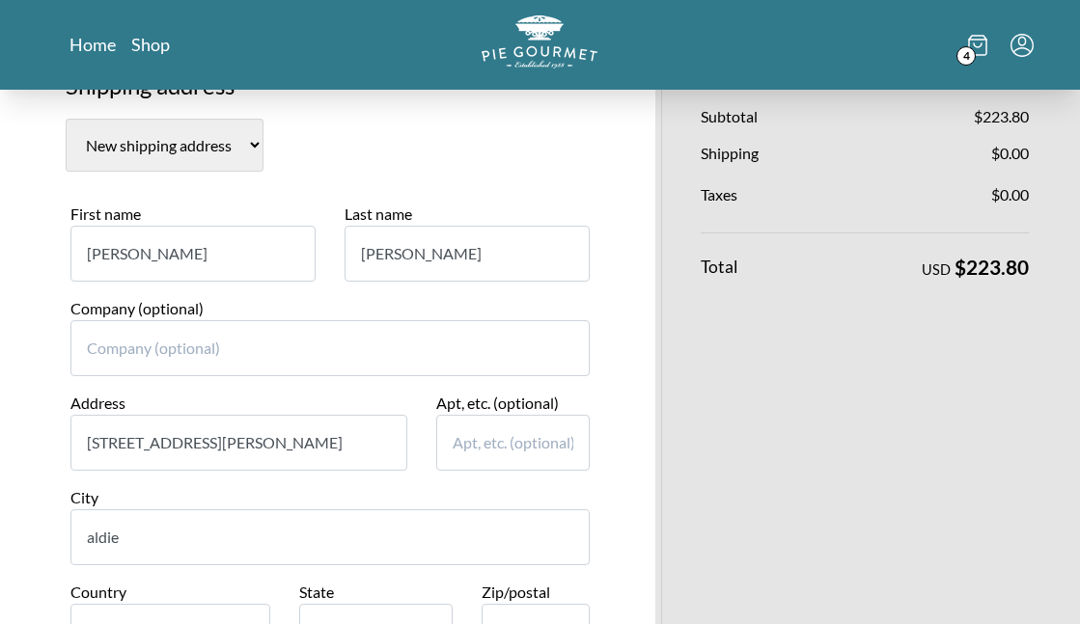
drag, startPoint x: 314, startPoint y: 374, endPoint x: 25, endPoint y: 383, distance: 288.7
drag, startPoint x: 235, startPoint y: 373, endPoint x: 265, endPoint y: 373, distance: 29.9
click at [235, 415] on input "[STREET_ADDRESS][PERSON_NAME]" at bounding box center [238, 443] width 337 height 56
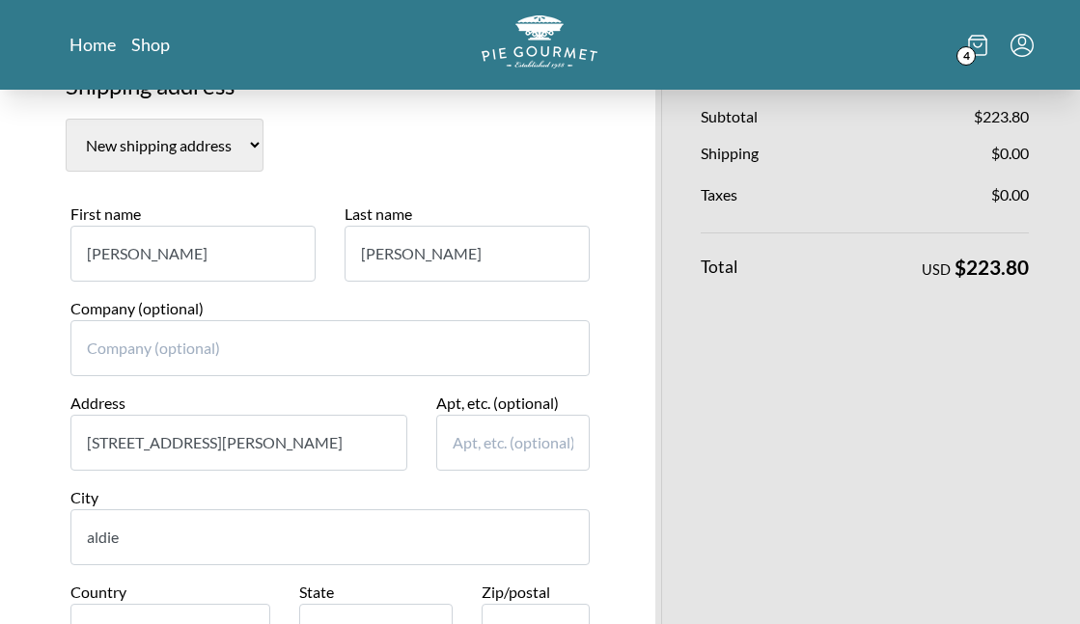
drag, startPoint x: 269, startPoint y: 373, endPoint x: 62, endPoint y: 378, distance: 207.6
click at [62, 392] on div "Address [STREET_ADDRESS][PERSON_NAME]" at bounding box center [239, 439] width 366 height 95
type input "[STREET_ADDRESS]"
drag, startPoint x: 125, startPoint y: 478, endPoint x: 32, endPoint y: 474, distance: 93.7
click at [125, 452] on input "aldie" at bounding box center [330, 538] width 520 height 56
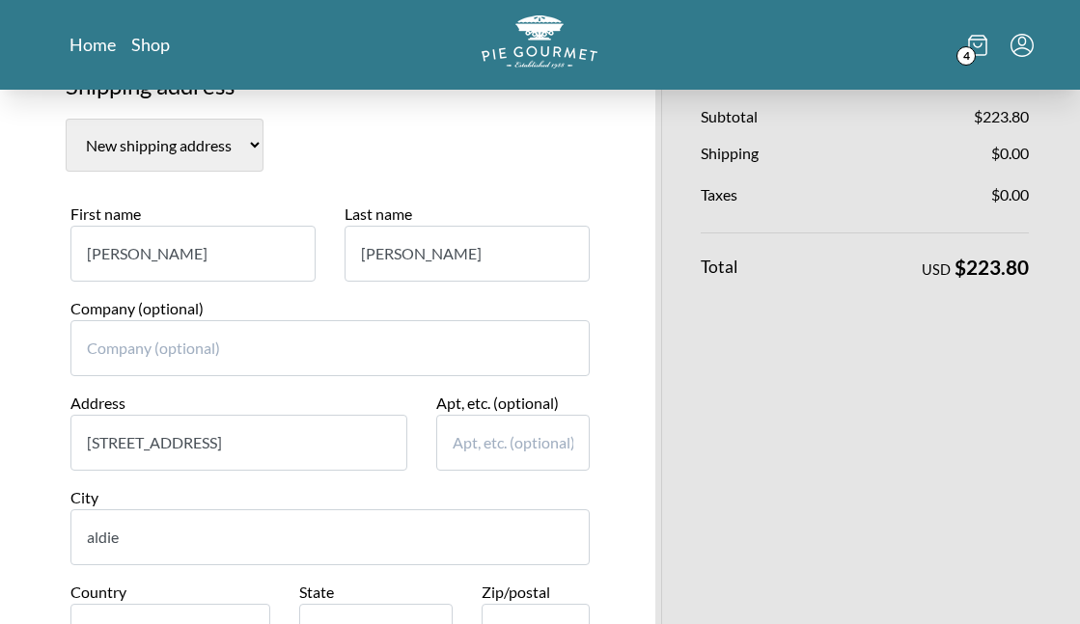
type input "e"
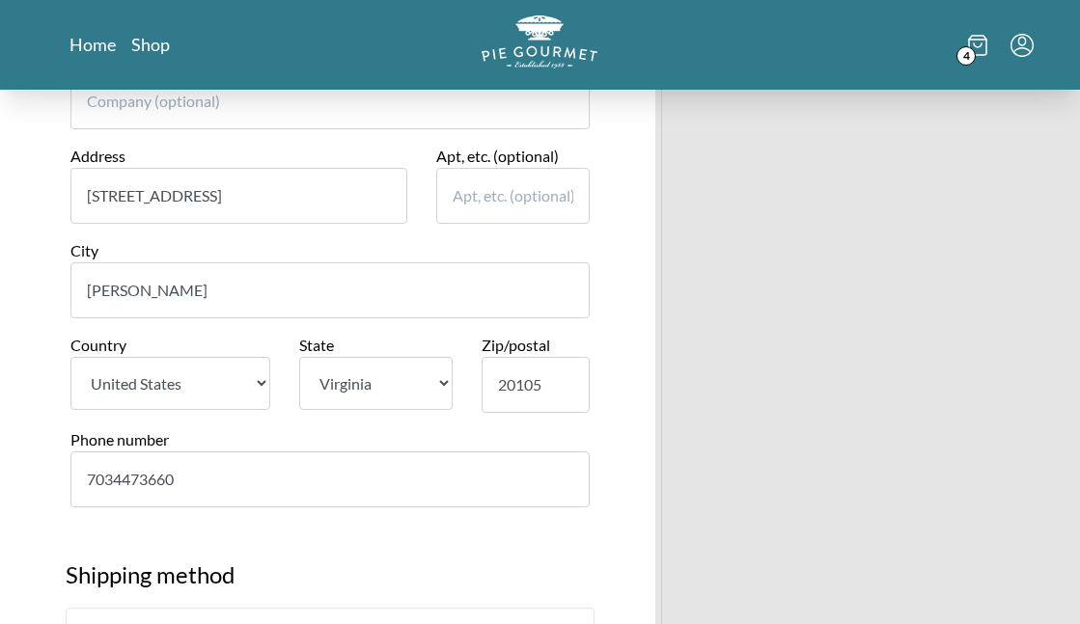
scroll to position [772, 0]
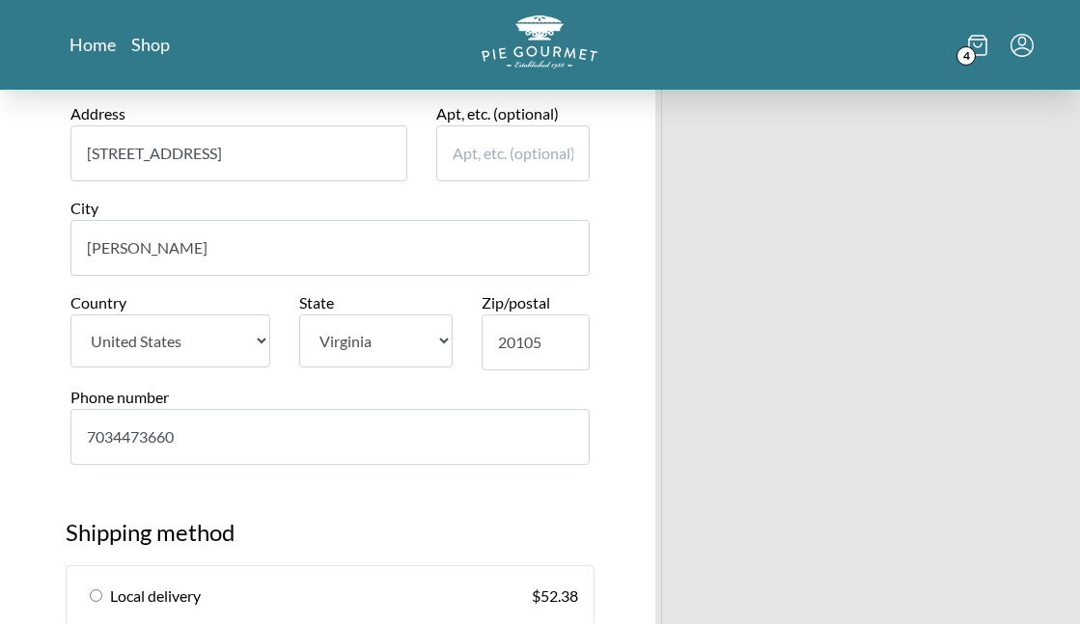
type input "[PERSON_NAME]"
drag, startPoint x: 526, startPoint y: 272, endPoint x: 549, endPoint y: 276, distance: 23.5
click at [526, 315] on input "20105" at bounding box center [536, 343] width 108 height 56
drag, startPoint x: 556, startPoint y: 276, endPoint x: 401, endPoint y: 273, distance: 155.4
click at [403, 291] on div "Country [GEOGRAPHIC_DATA] [US_STATE] [US_STATE] [US_STATE] [US_STATE] [US_STATE…" at bounding box center [330, 338] width 549 height 95
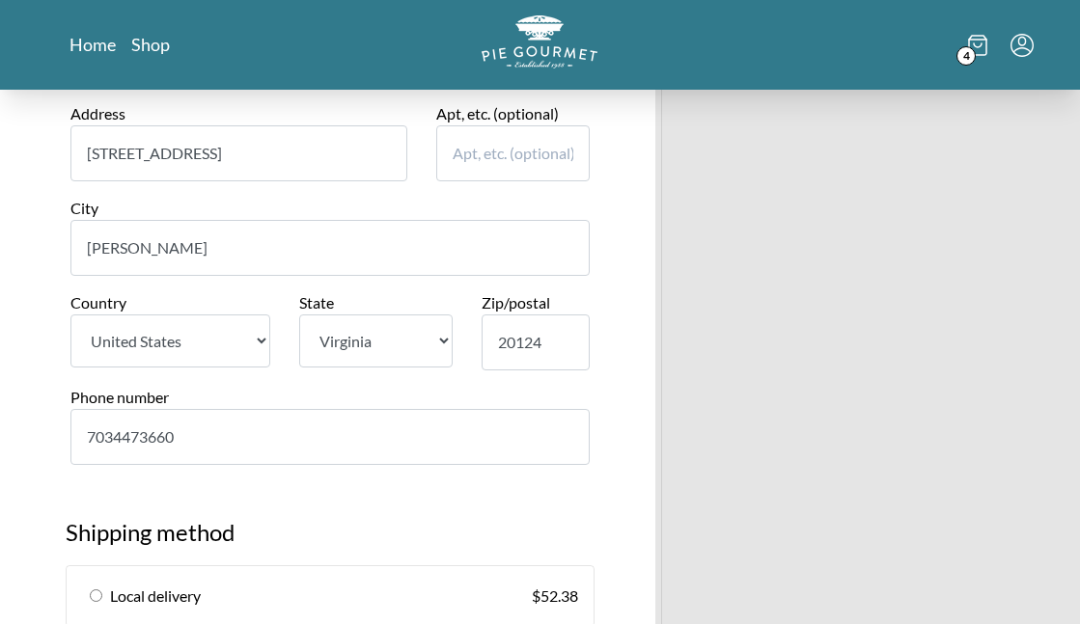
type input "20124"
drag, startPoint x: 323, startPoint y: 370, endPoint x: 348, endPoint y: 363, distance: 26.0
click at [323, 409] on input "7034473660" at bounding box center [330, 437] width 520 height 56
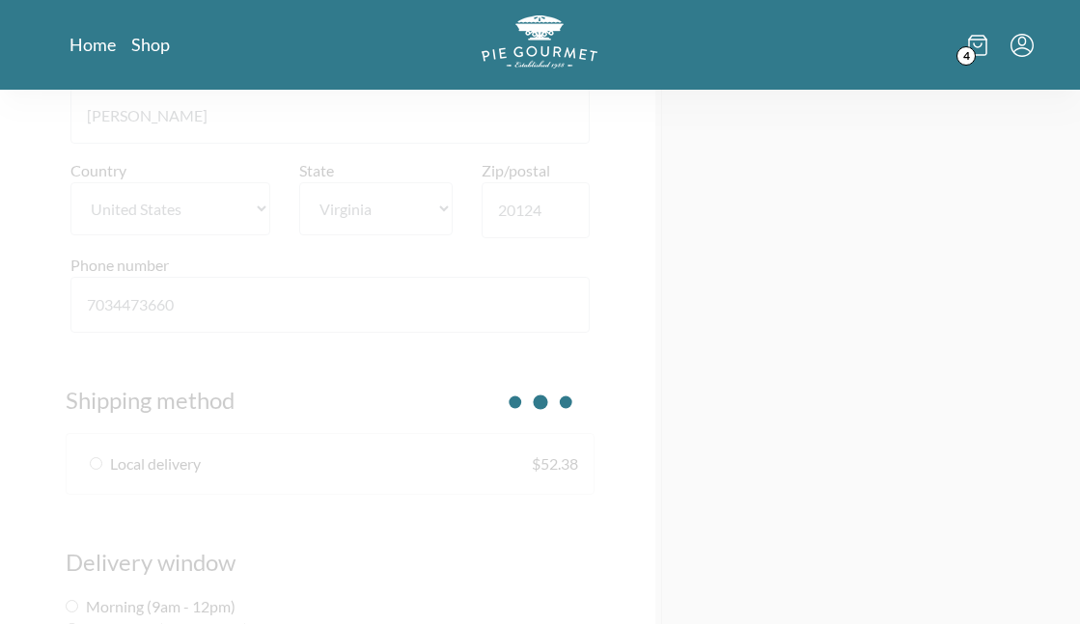
scroll to position [965, 0]
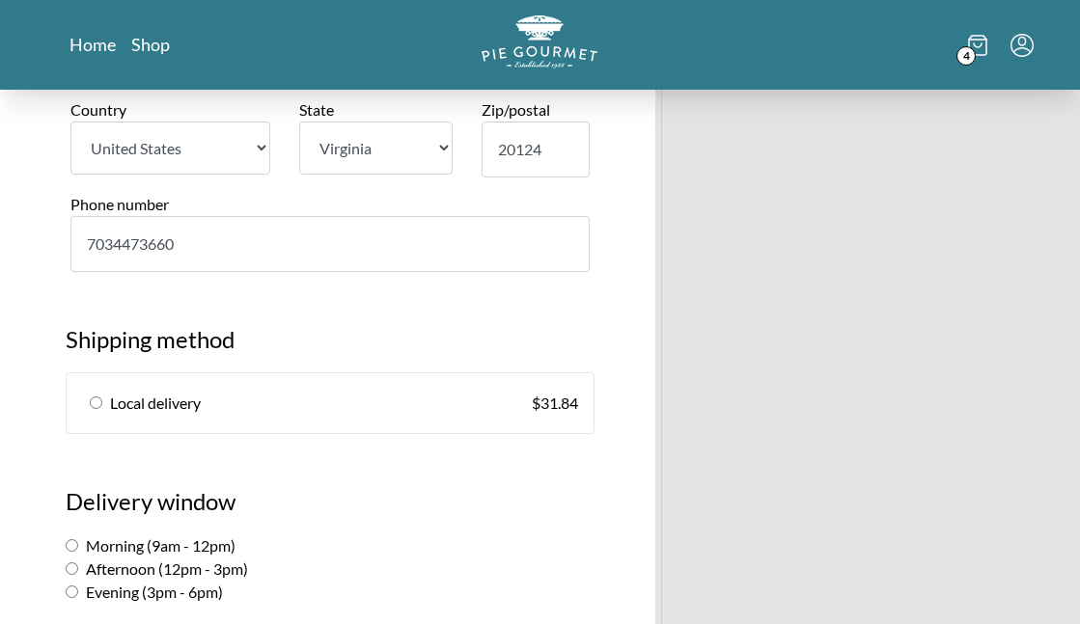
click at [100, 397] on input "radio" at bounding box center [96, 403] width 13 height 13
radio input "true"
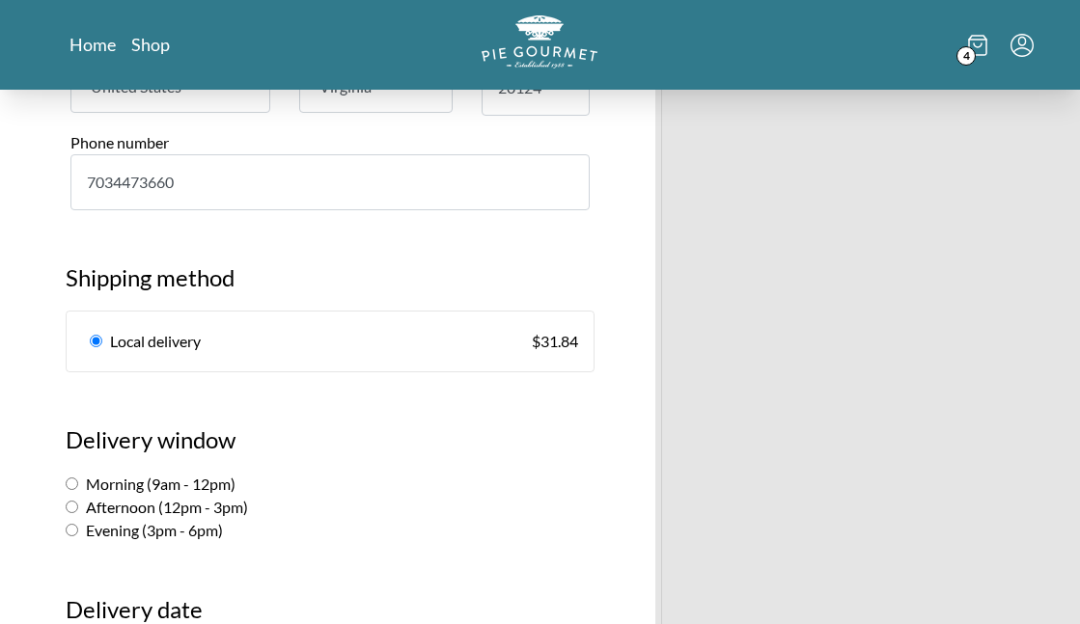
scroll to position [1062, 0]
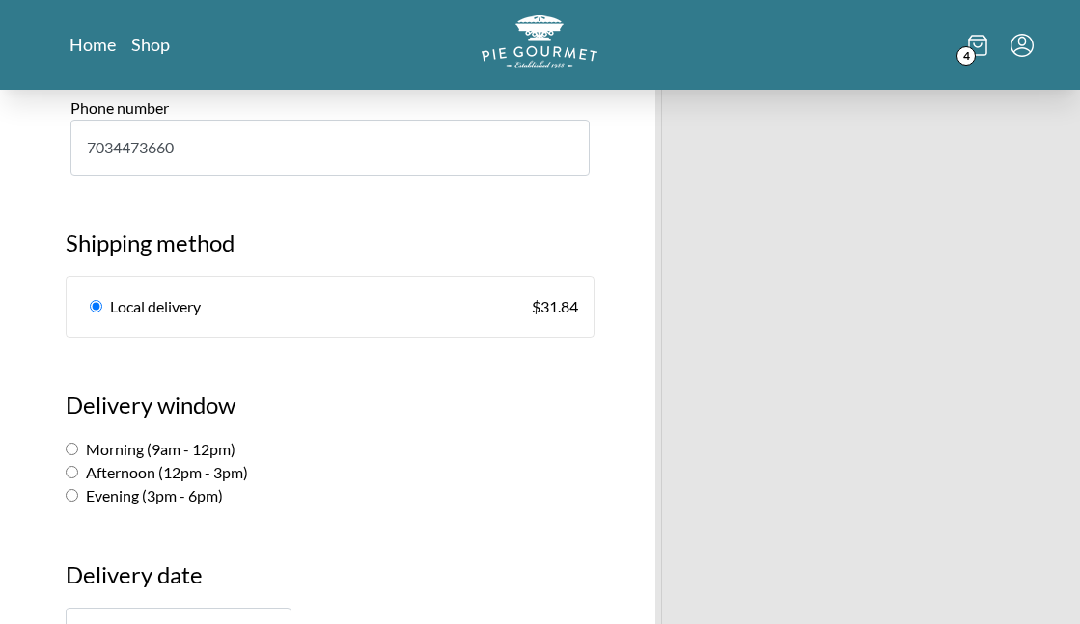
click at [71, 443] on input "Morning (9am - 12pm)" at bounding box center [72, 449] width 13 height 13
radio input "true"
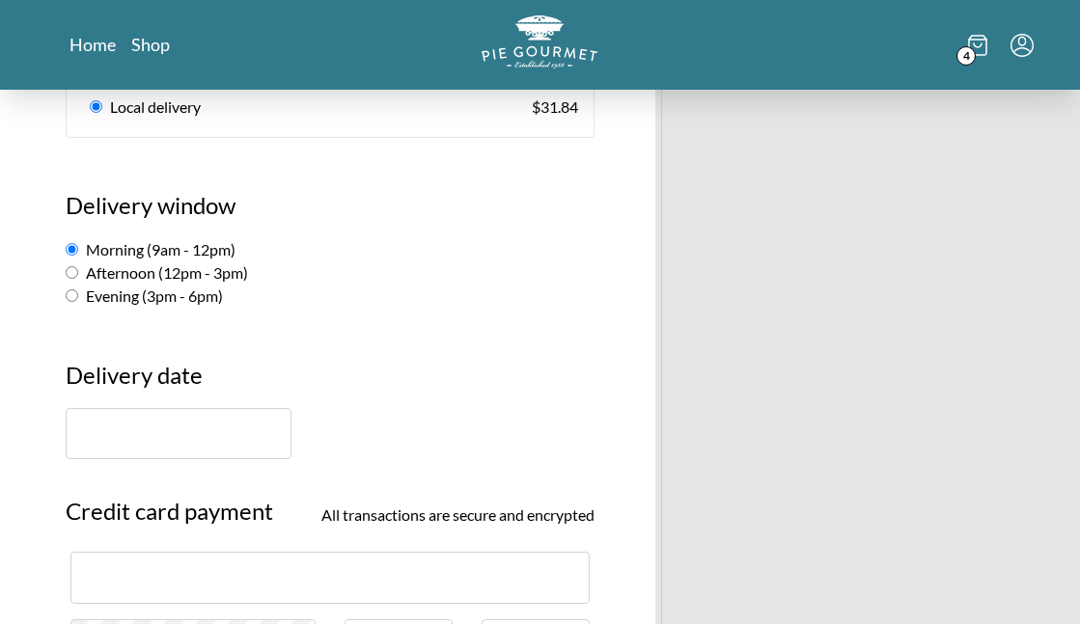
scroll to position [1255, 0]
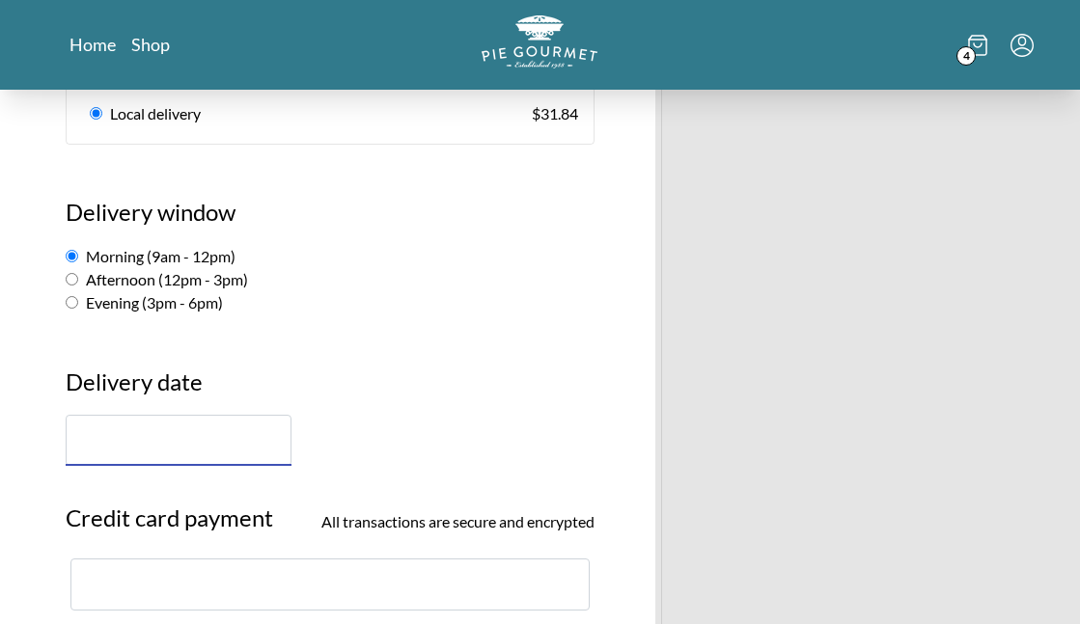
click at [240, 415] on input "text" at bounding box center [179, 440] width 226 height 51
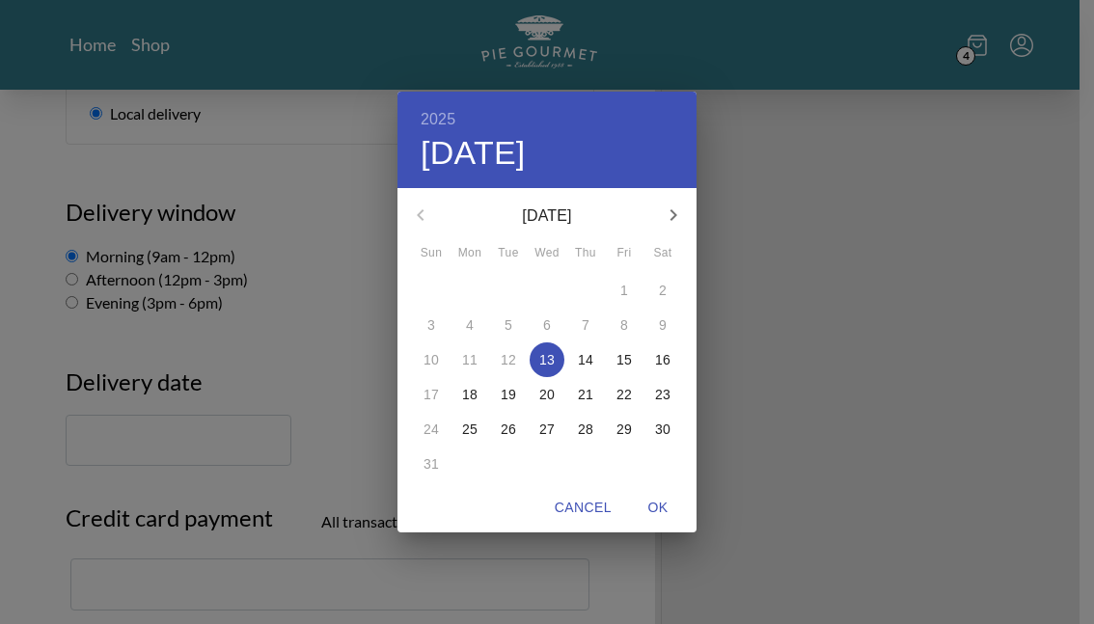
click at [432, 432] on div "24" at bounding box center [431, 429] width 39 height 35
click at [434, 429] on div "24" at bounding box center [431, 429] width 39 height 35
click at [339, 338] on div "2025 Wed, Aug [DATE] Mon Tue Wed Thu Fri Sat 27 28 29 30 31 1 2 3 4 5 6 7 8 9 1…" at bounding box center [547, 312] width 1094 height 624
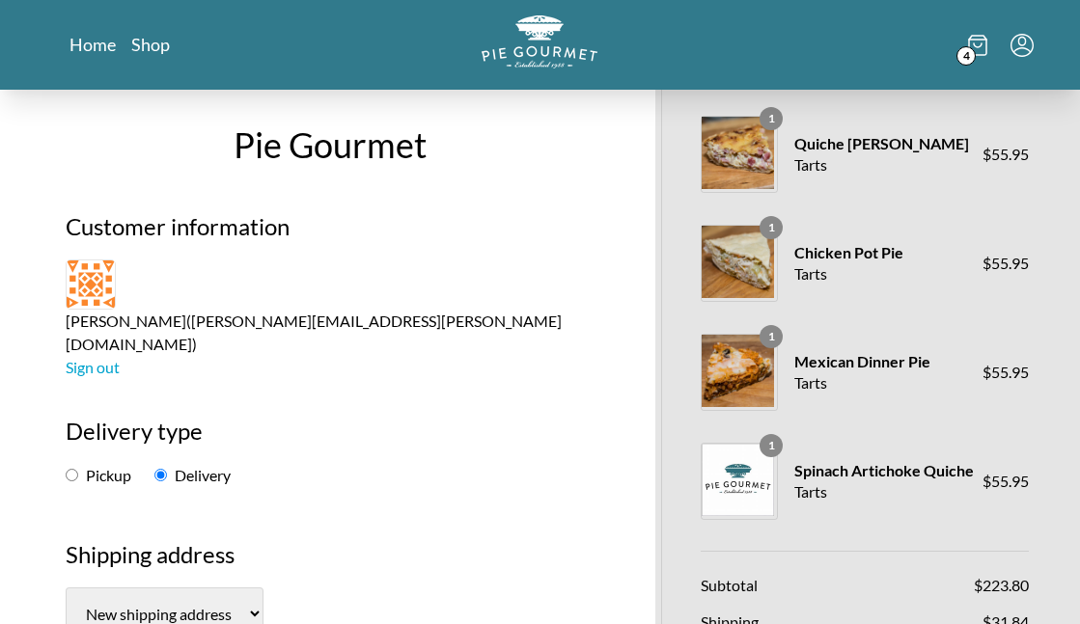
scroll to position [0, 0]
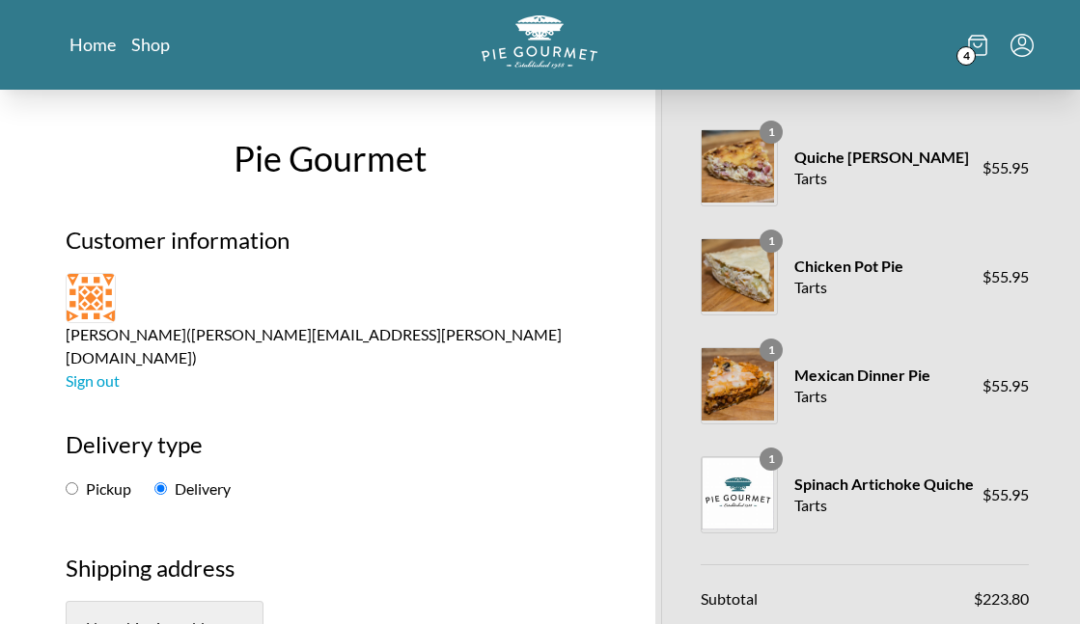
click at [75, 452] on input "Pickup" at bounding box center [72, 489] width 13 height 13
radio input "true"
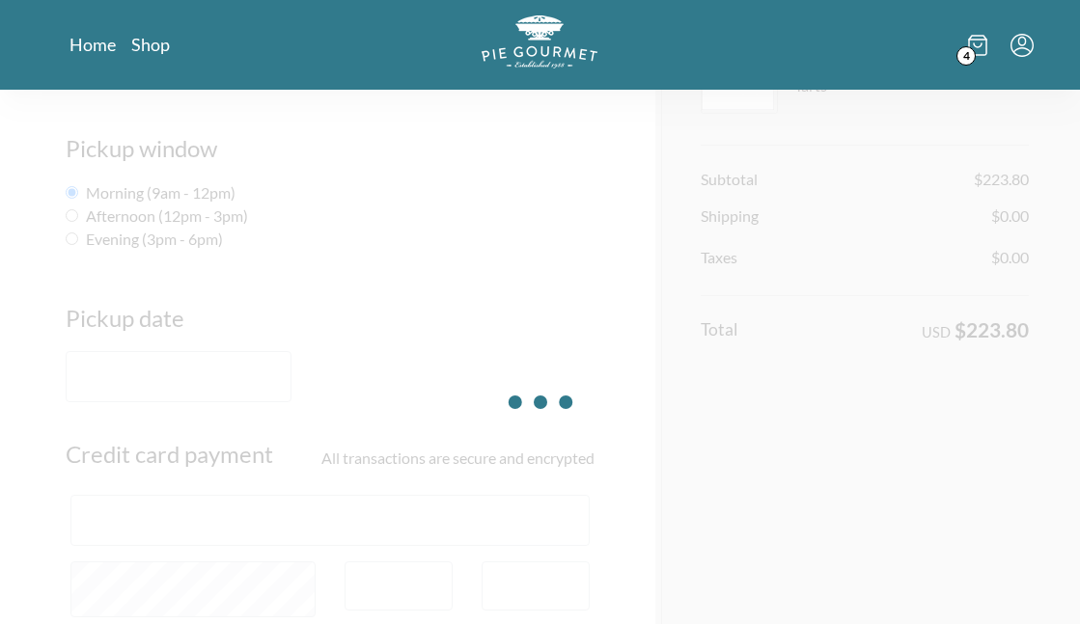
scroll to position [386, 0]
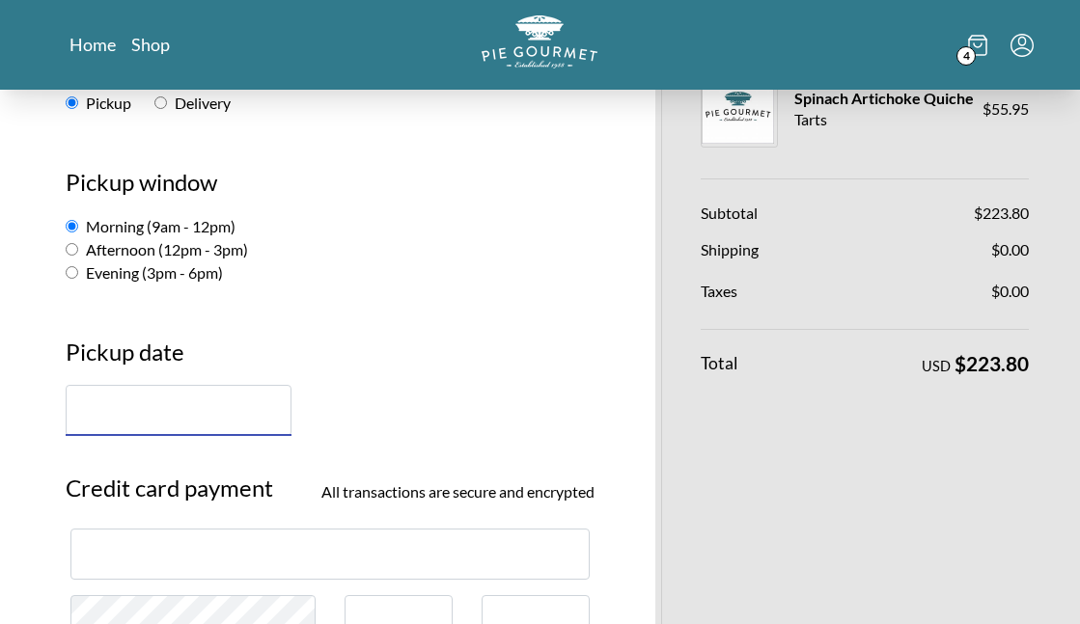
click at [178, 385] on input "text" at bounding box center [179, 410] width 226 height 51
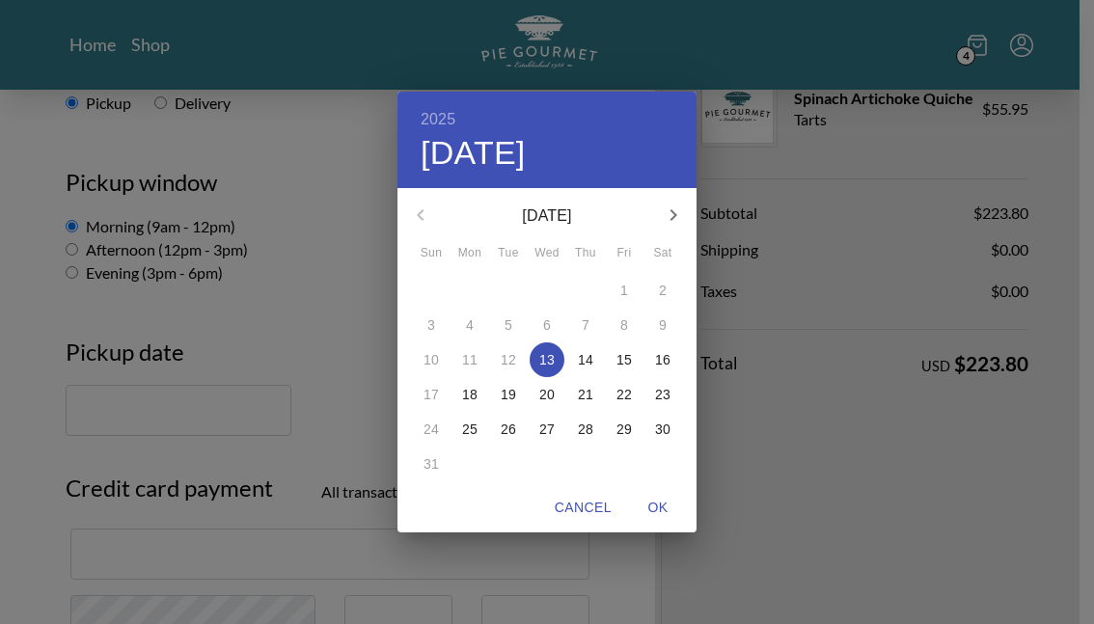
click at [429, 428] on div "24" at bounding box center [431, 429] width 39 height 35
drag, startPoint x: 429, startPoint y: 428, endPoint x: 389, endPoint y: 407, distance: 45.3
click at [420, 424] on div "24" at bounding box center [431, 429] width 39 height 35
click at [331, 291] on div "2025 Wed, Aug [DATE] Mon Tue Wed Thu Fri Sat 27 28 29 30 31 1 2 3 4 5 6 7 8 9 1…" at bounding box center [547, 312] width 1094 height 624
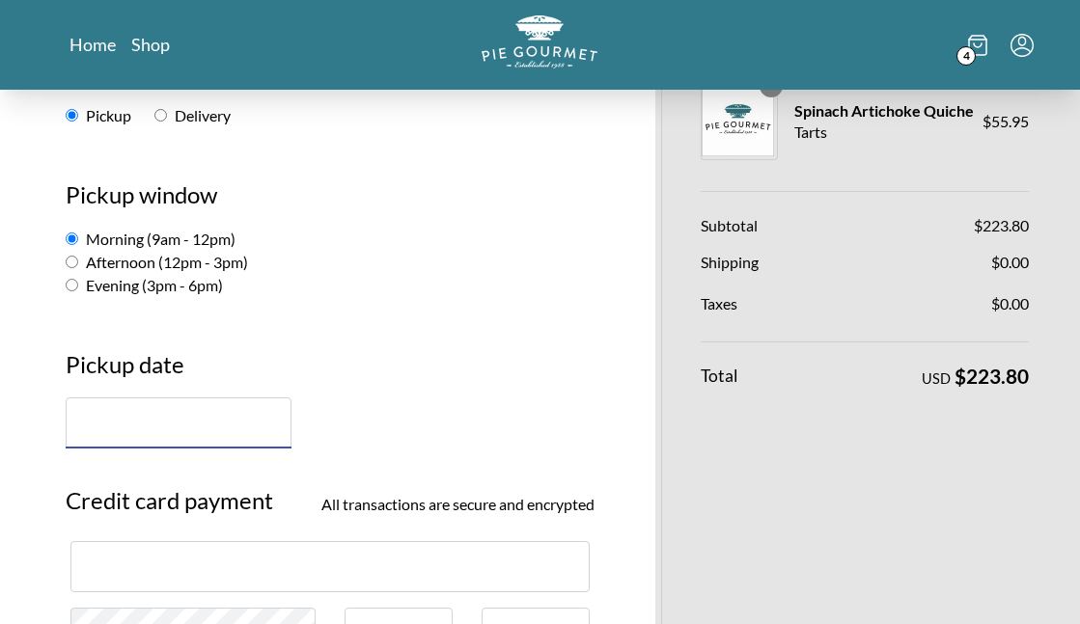
scroll to position [368, 0]
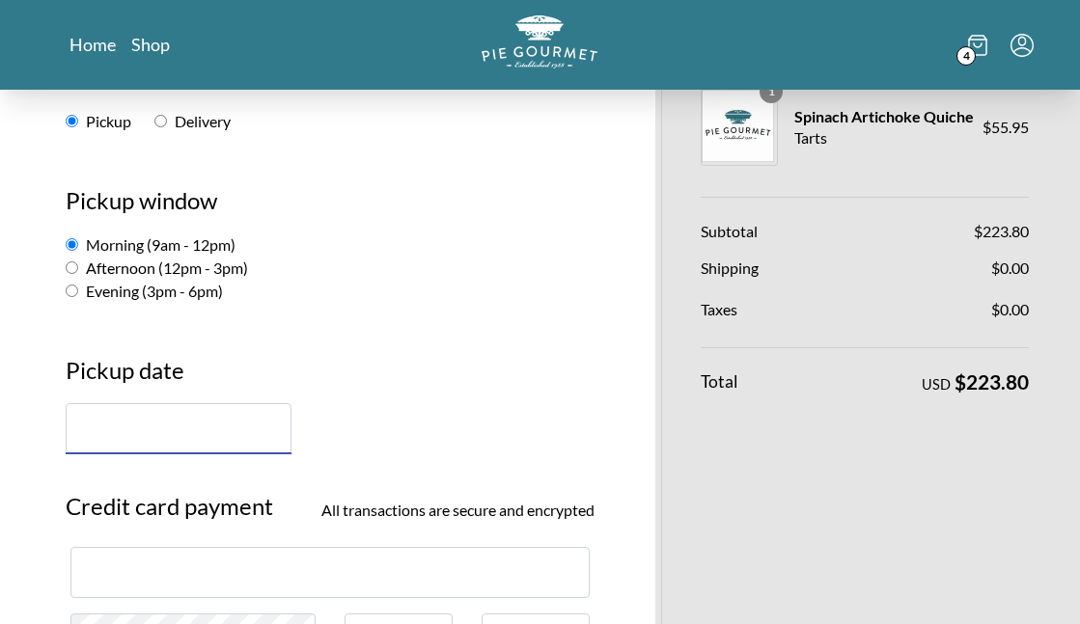
click at [70, 262] on input "Afternoon (12pm - 3pm)" at bounding box center [72, 268] width 13 height 13
radio input "true"
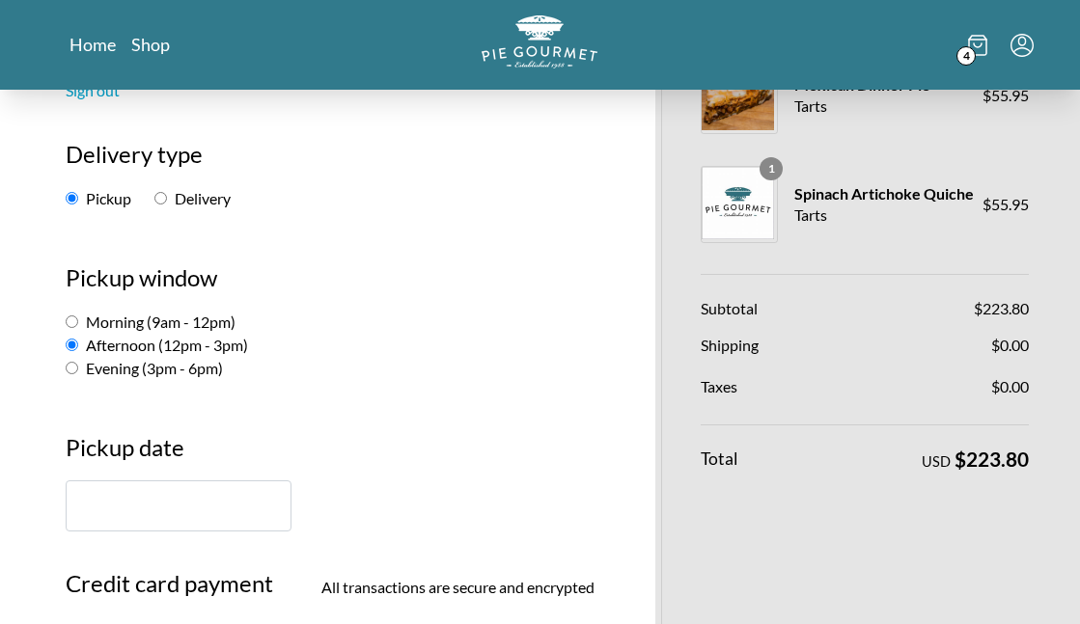
scroll to position [271, 0]
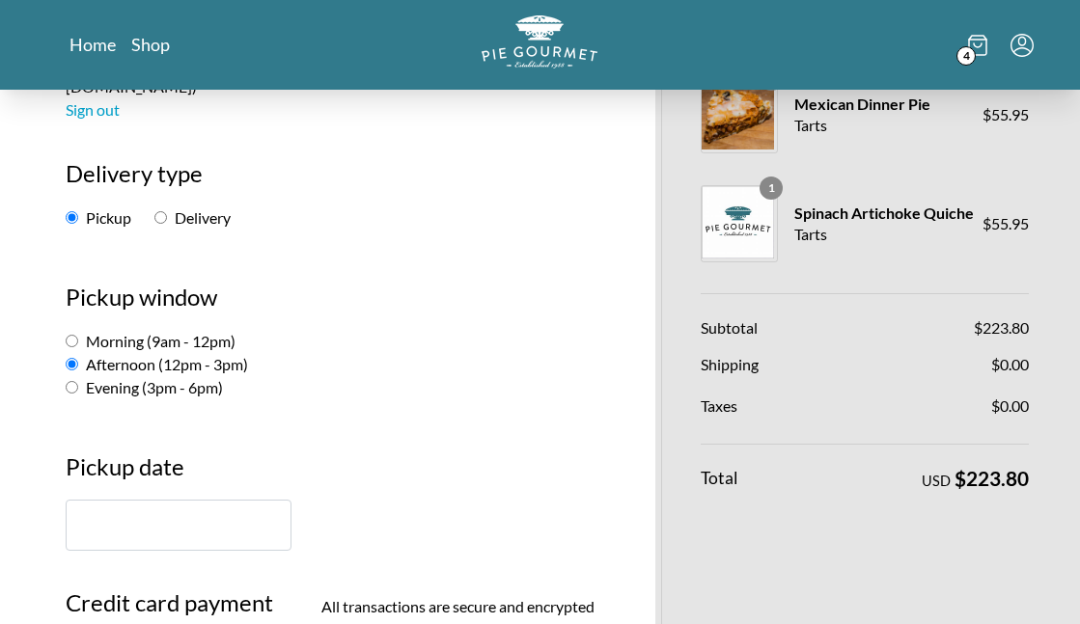
click at [174, 452] on input "text" at bounding box center [179, 525] width 226 height 51
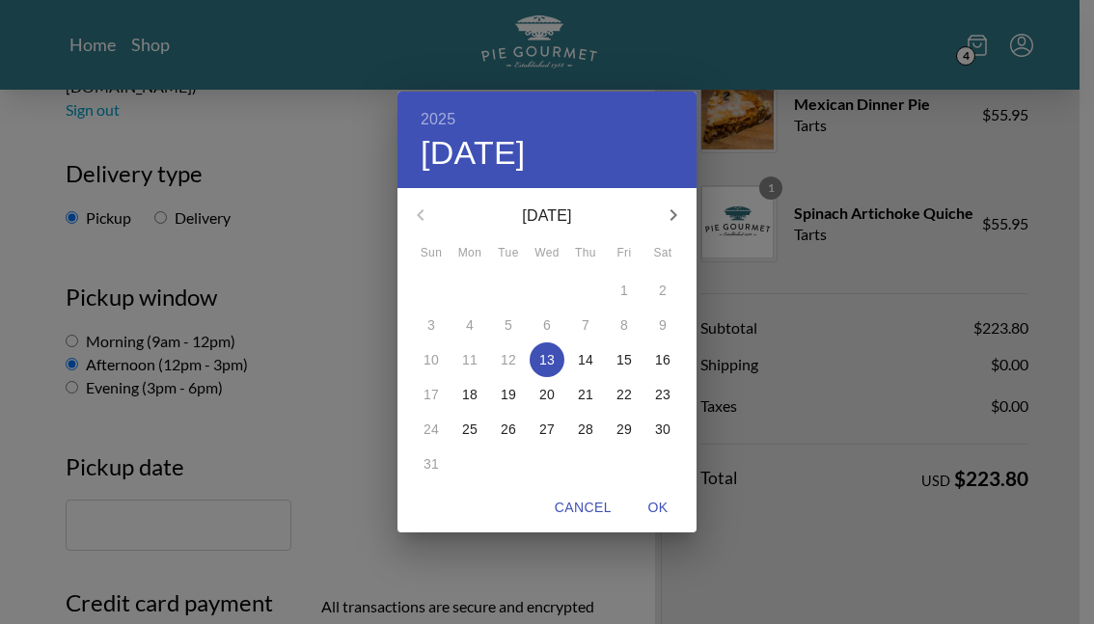
click at [431, 424] on div "24" at bounding box center [431, 429] width 39 height 35
click at [320, 354] on div "2025 Wed, Aug [DATE] Mon Tue Wed Thu Fri Sat 27 28 29 30 31 1 2 3 4 5 6 7 8 9 1…" at bounding box center [547, 312] width 1094 height 624
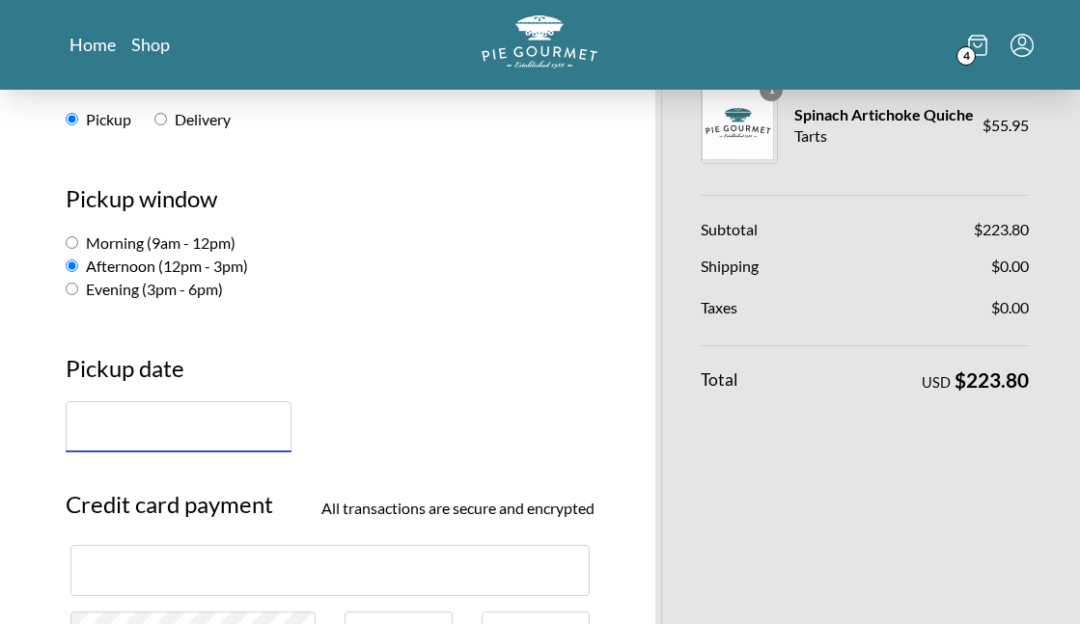
scroll to position [386, 0]
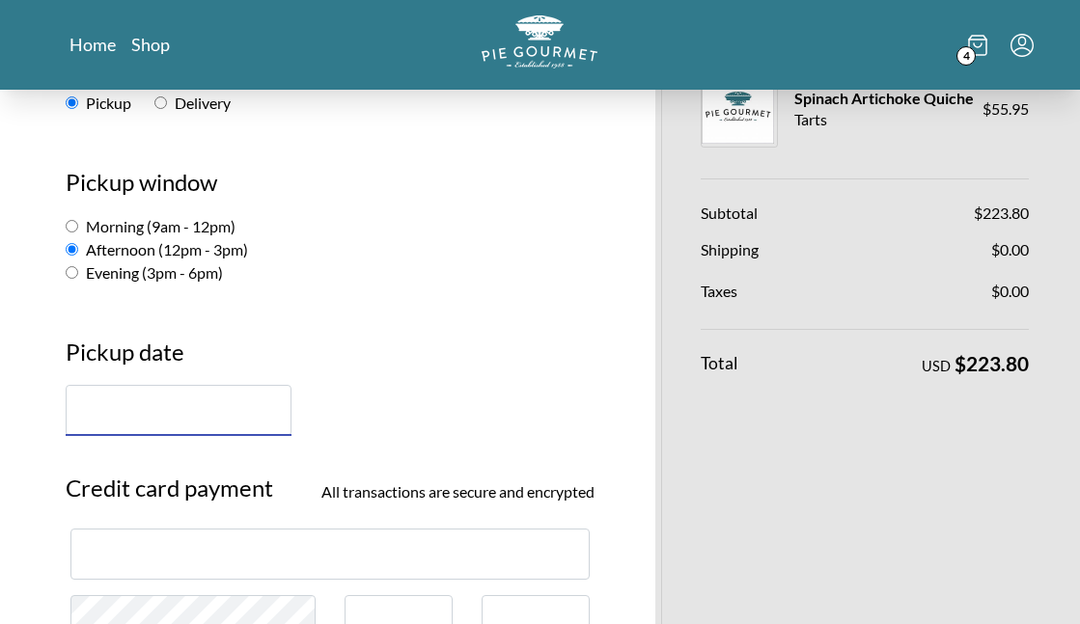
click at [212, 385] on input "text" at bounding box center [179, 410] width 226 height 51
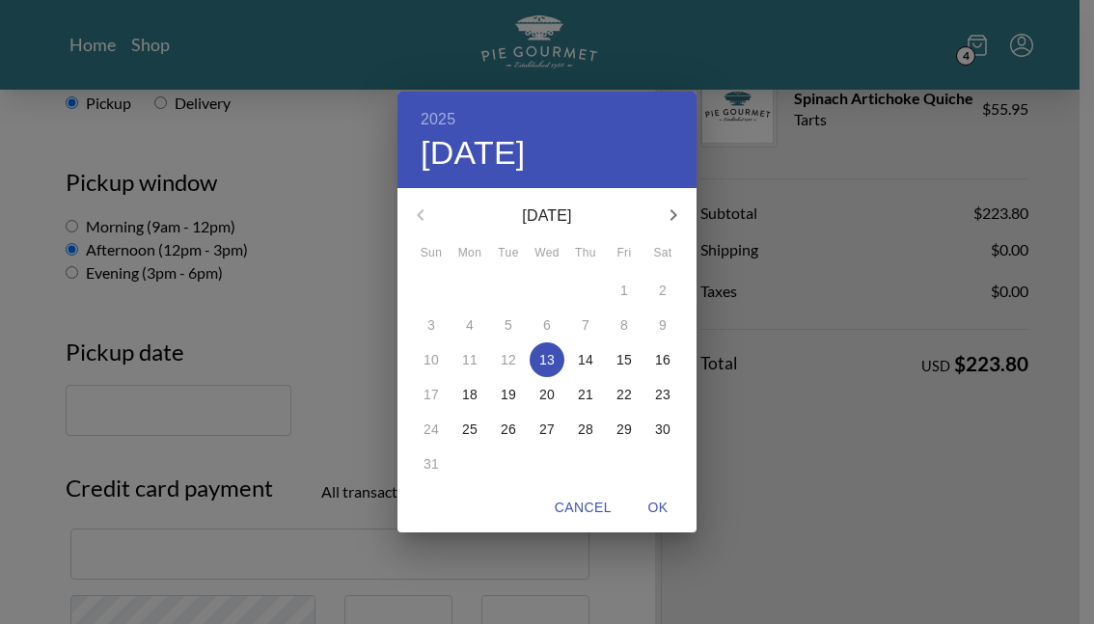
click at [429, 428] on div "24" at bounding box center [431, 429] width 39 height 35
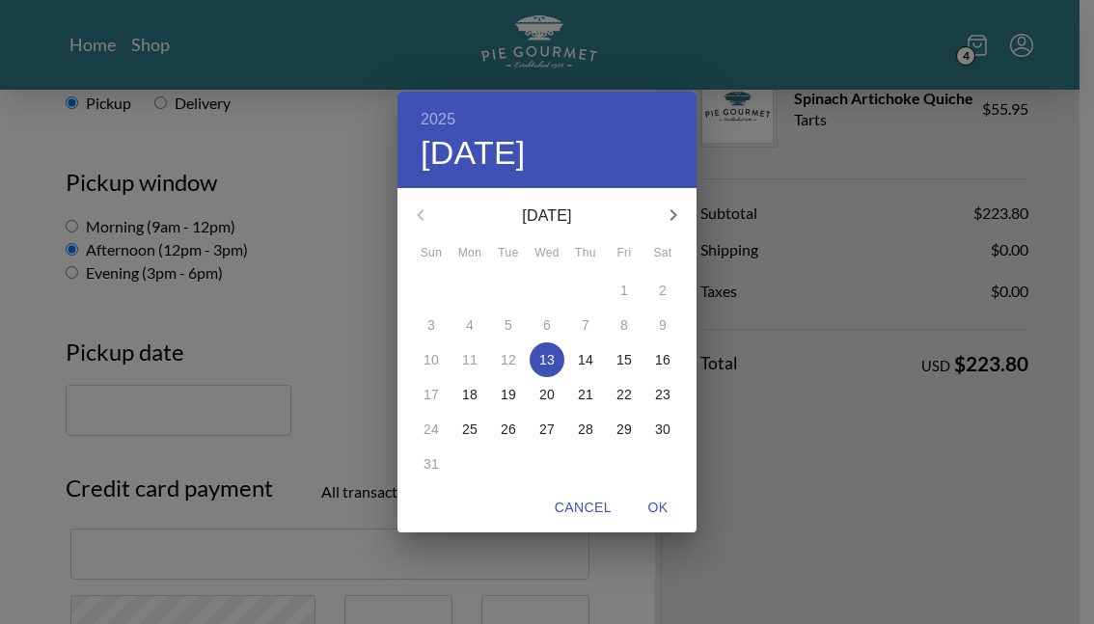
click at [428, 428] on div "24" at bounding box center [431, 429] width 39 height 35
click at [159, 325] on div "2025 Wed, Aug [DATE] Mon Tue Wed Thu Fri Sat 27 28 29 30 31 1 2 3 4 5 6 7 8 9 1…" at bounding box center [547, 312] width 1094 height 624
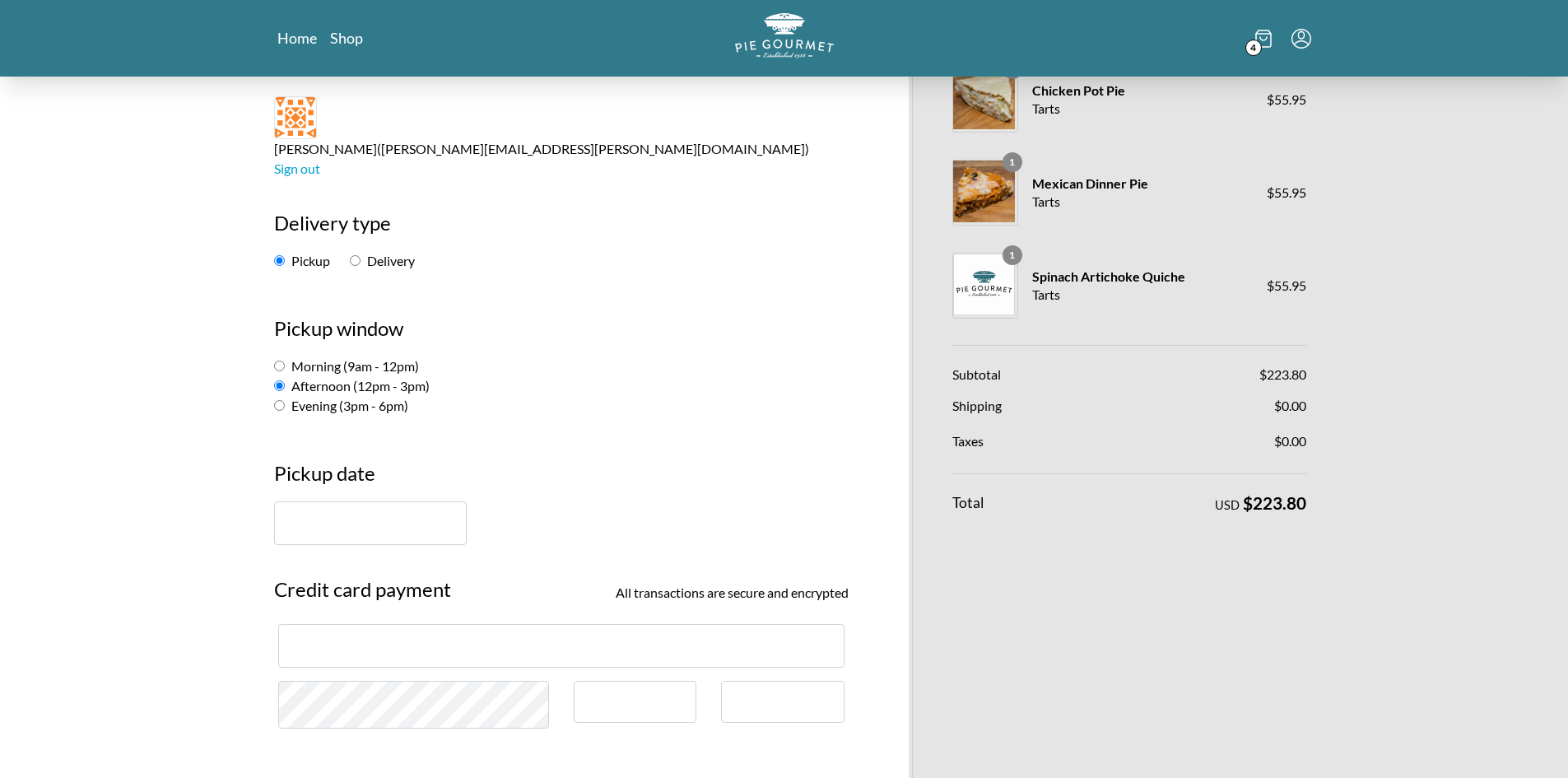
scroll to position [83, 0]
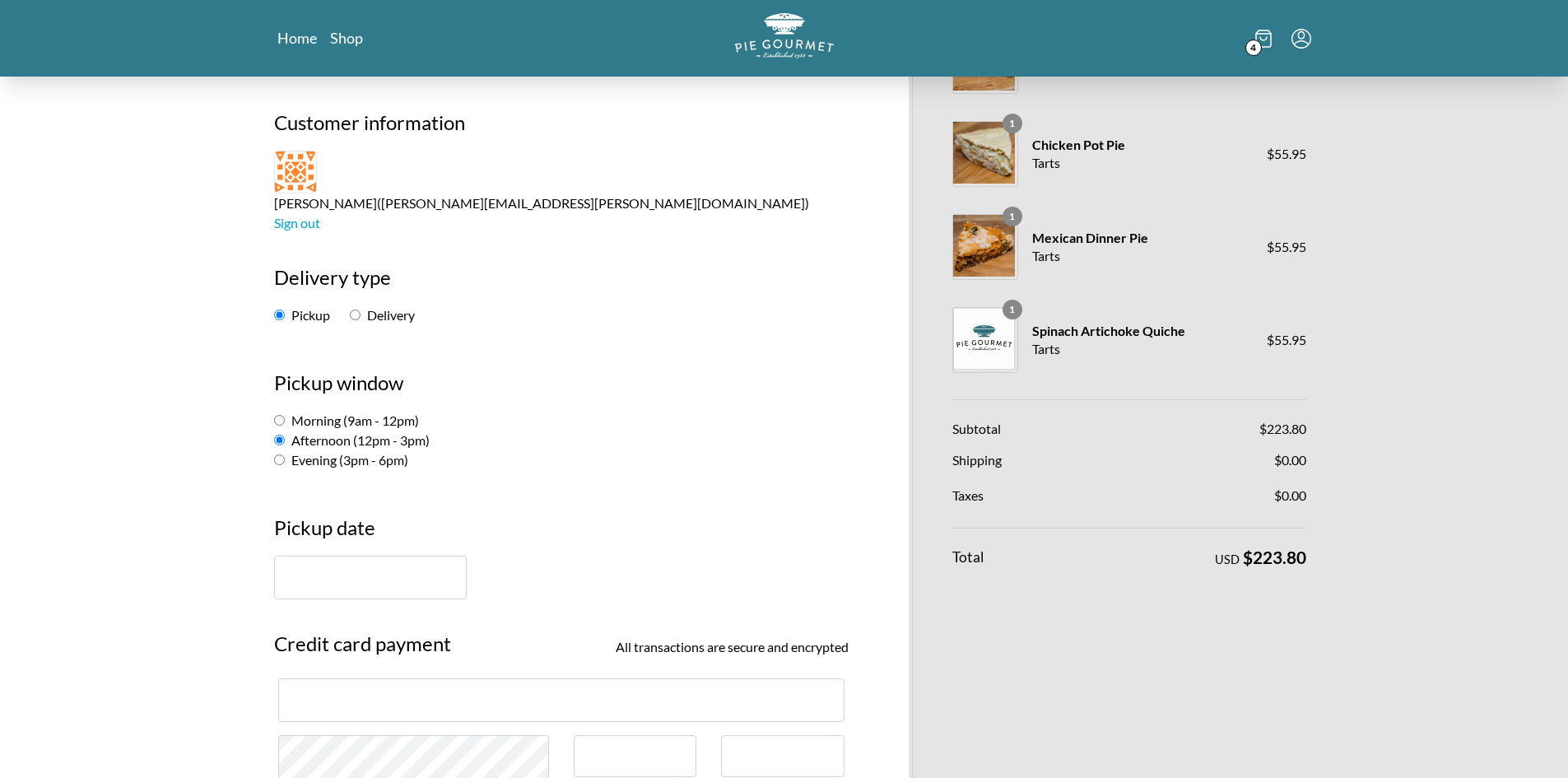
click at [379, 386] on input "text" at bounding box center [370, 577] width 193 height 44
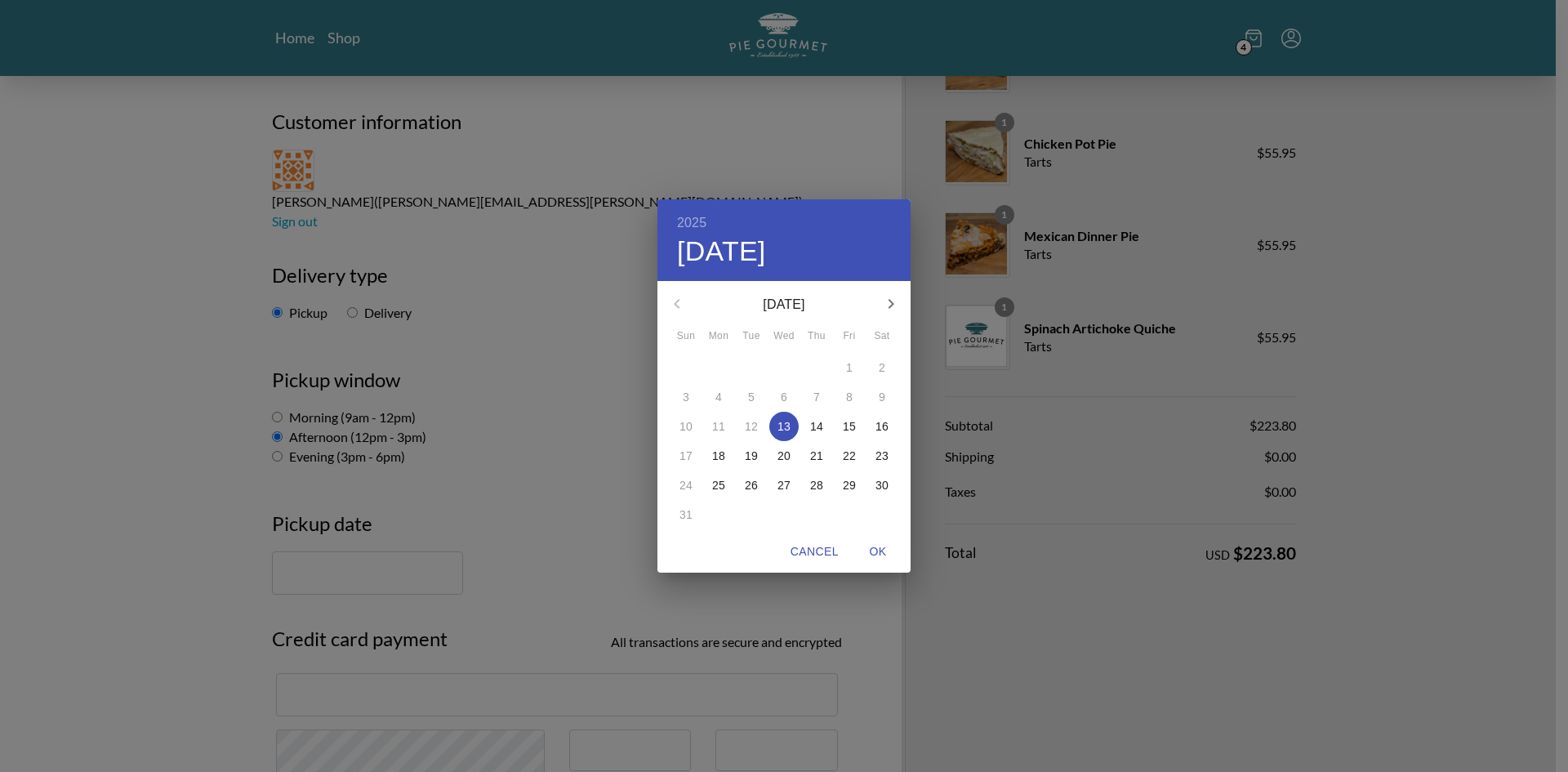
click at [690, 383] on div "24" at bounding box center [685, 485] width 33 height 30
click at [786, 96] on div "2025 Wed, Aug [DATE] Mon Tue Wed Thu Fri Sat 27 28 29 30 31 1 2 3 4 5 6 7 8 9 1…" at bounding box center [784, 386] width 1568 height 772
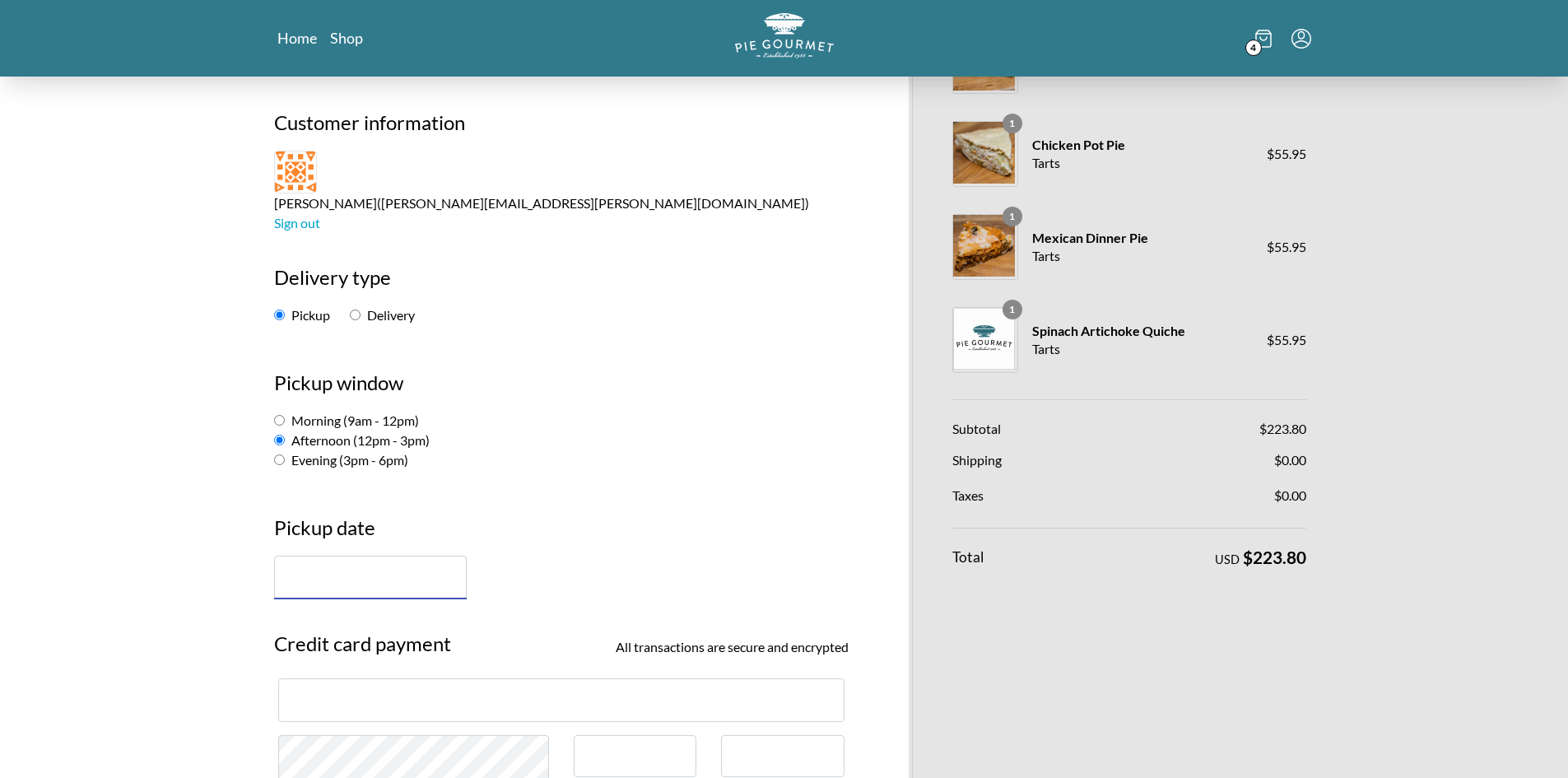
click at [385, 386] on input "text" at bounding box center [370, 577] width 193 height 44
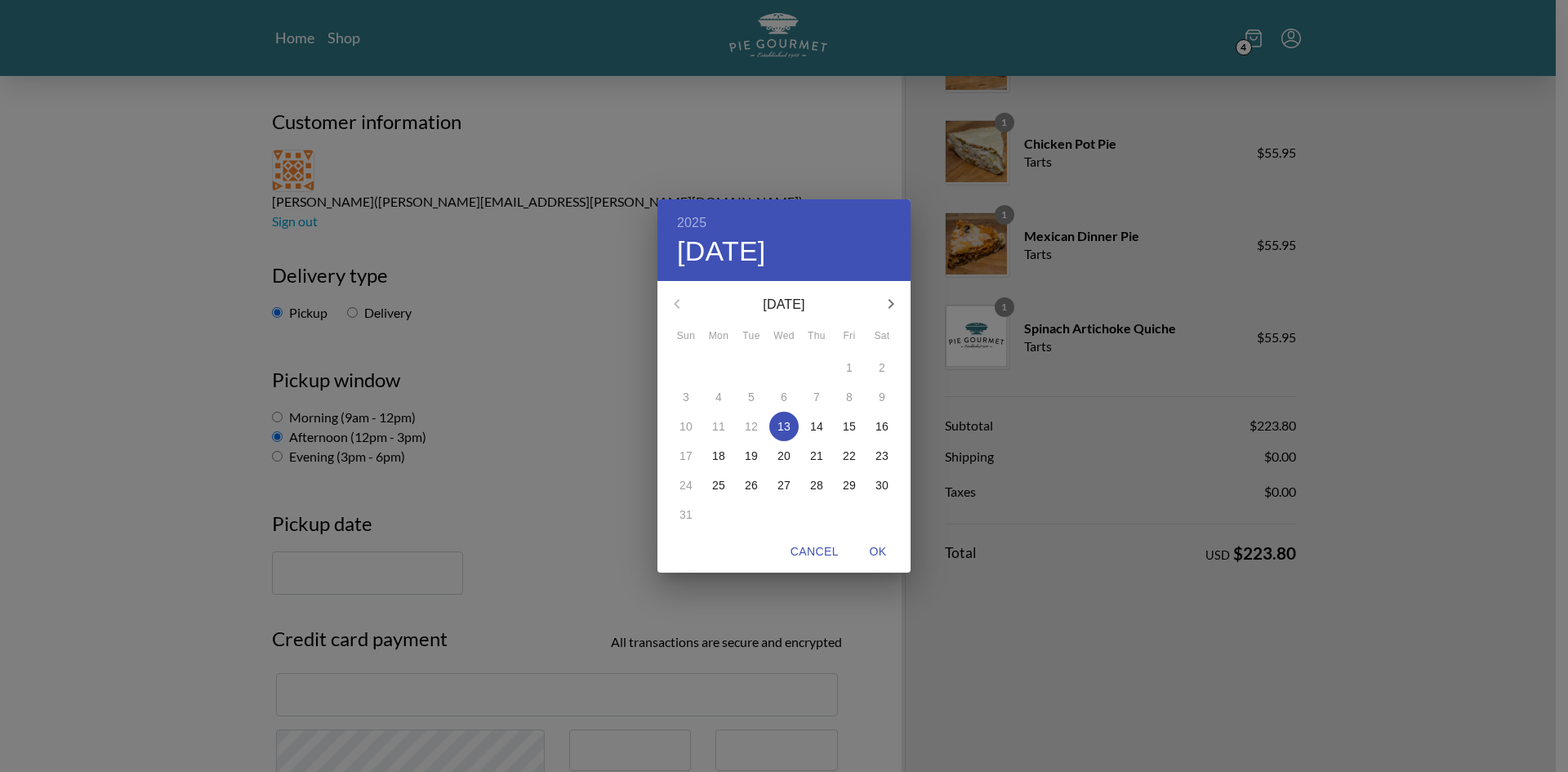
click at [778, 116] on div "2025 Wed, Aug [DATE] Mon Tue Wed Thu Fri Sat 27 28 29 30 31 1 2 3 4 5 6 7 8 9 1…" at bounding box center [784, 386] width 1568 height 772
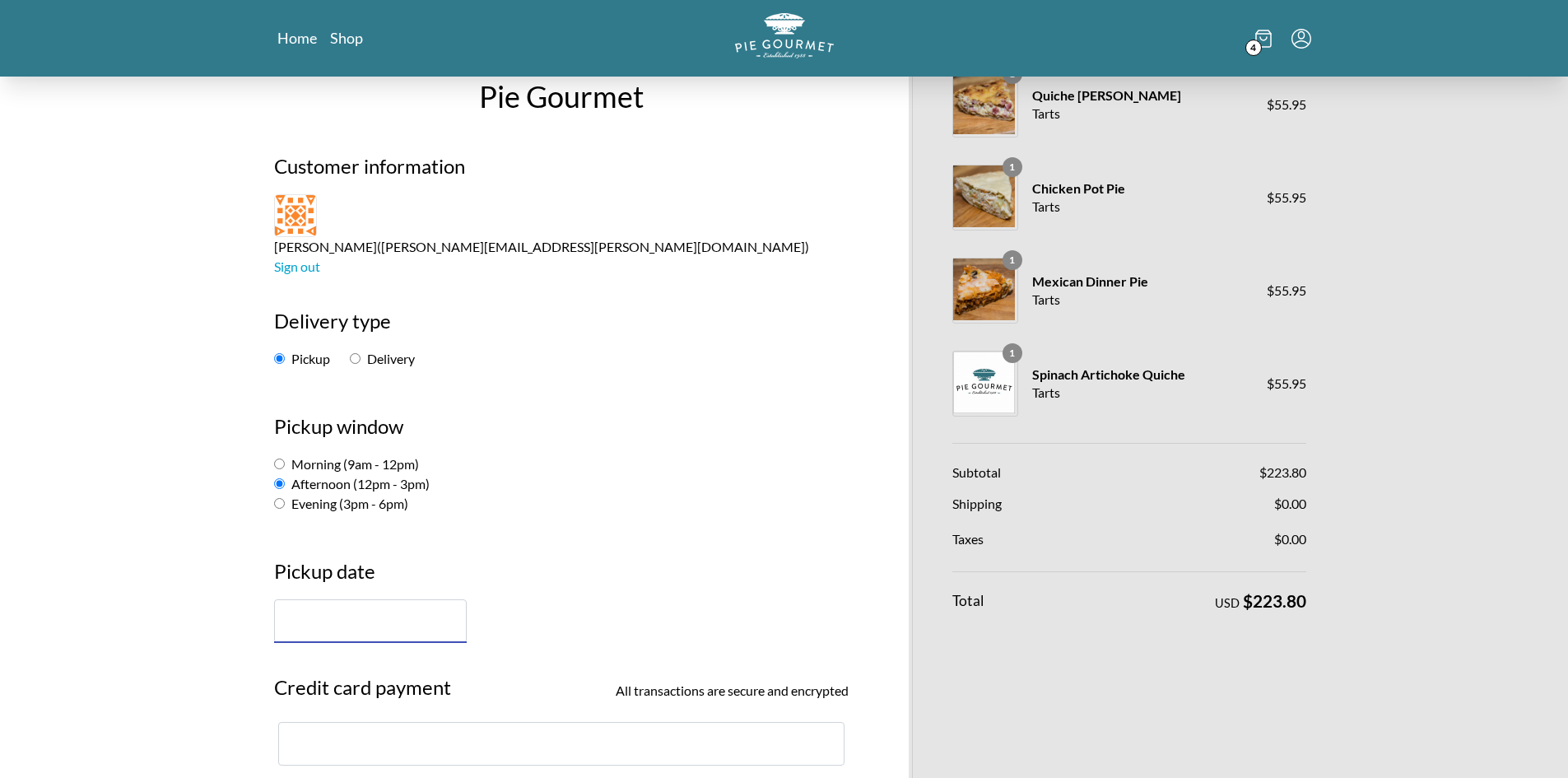
scroll to position [0, 0]
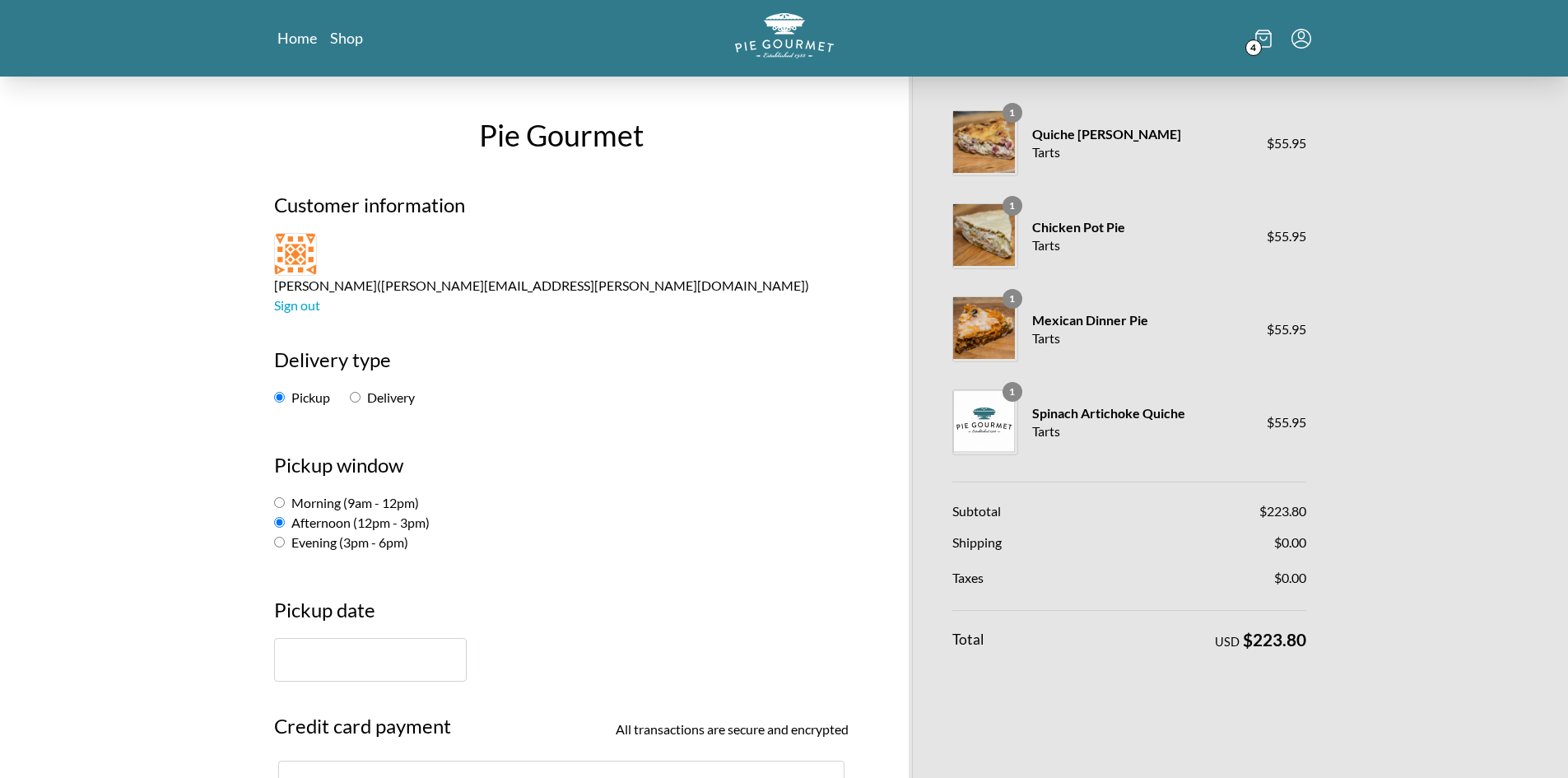
click at [872, 35] on icon "Menu" at bounding box center [1300, 38] width 20 height 20
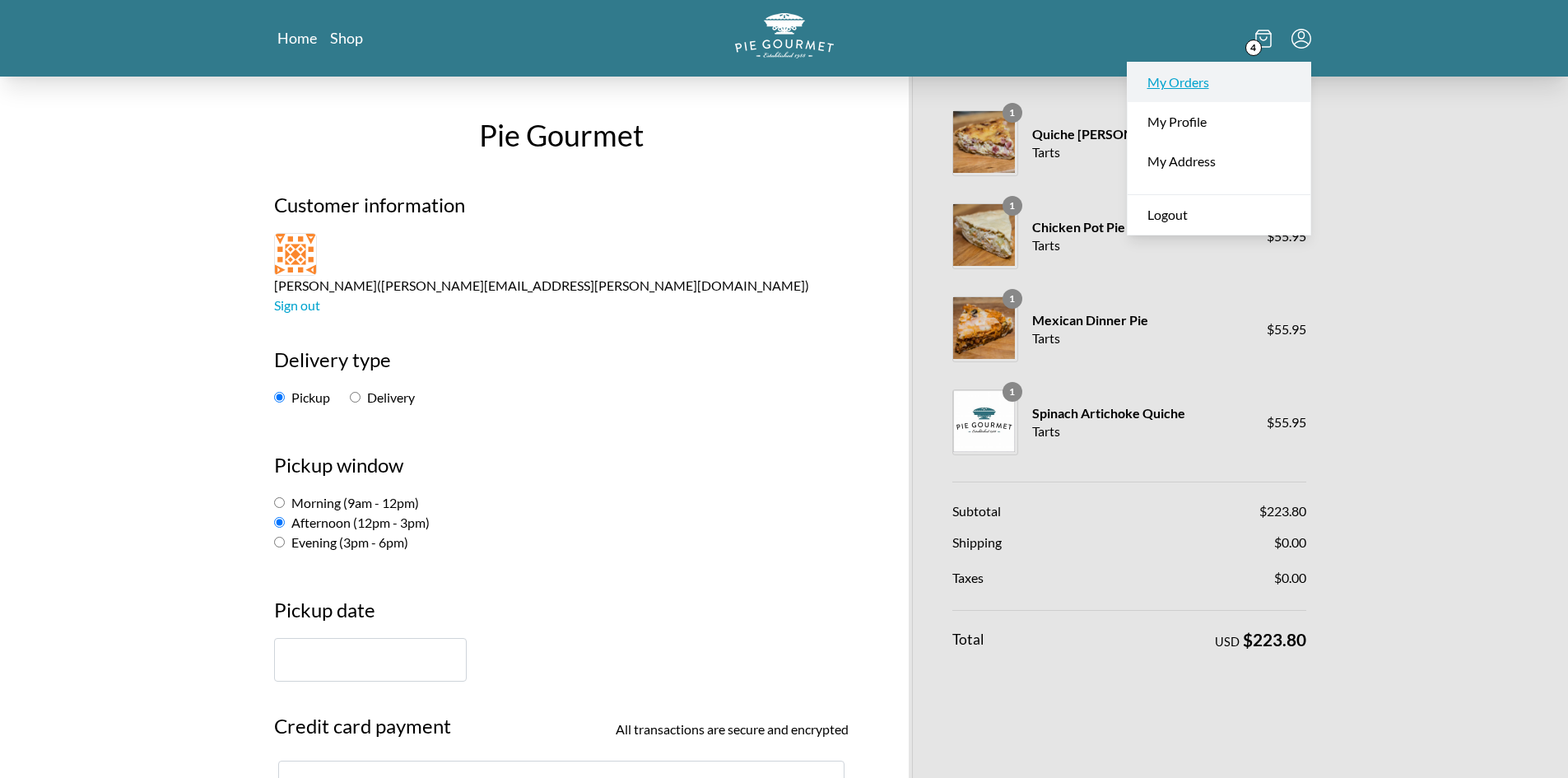
click at [872, 81] on link "My Orders" at bounding box center [1218, 82] width 182 height 39
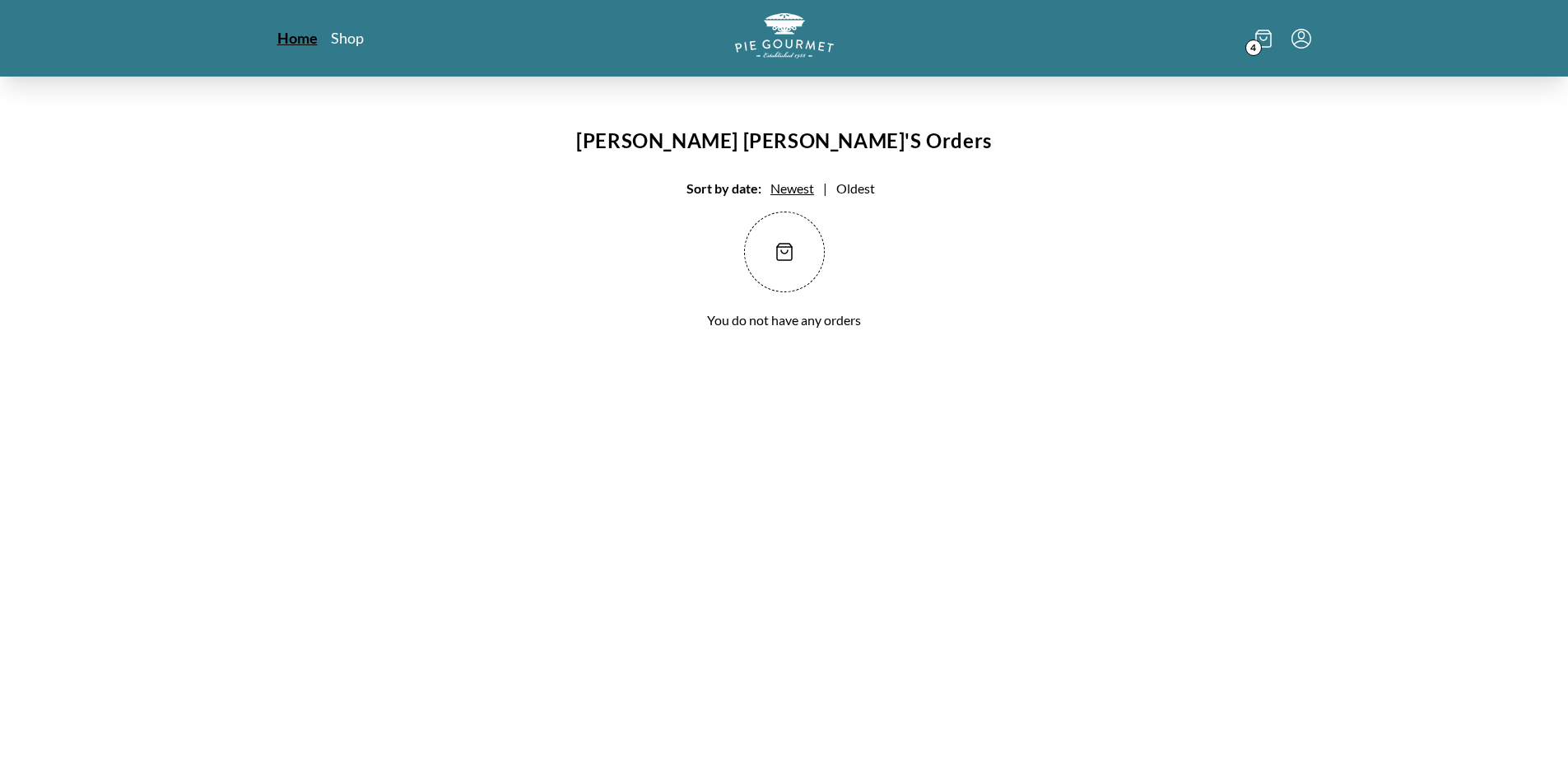
click at [293, 39] on link "Home" at bounding box center [297, 38] width 40 height 20
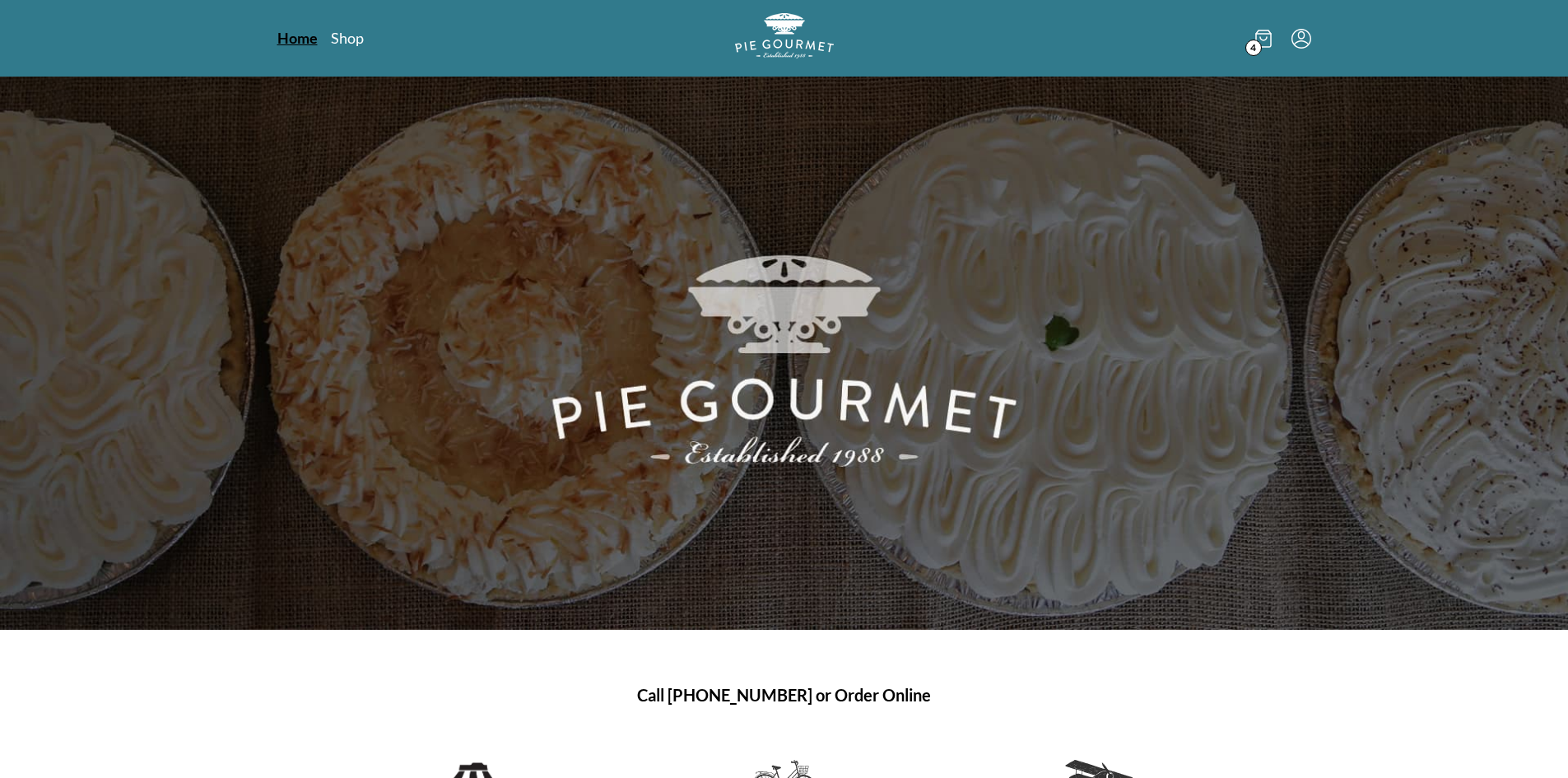
click at [295, 33] on link "Home" at bounding box center [297, 38] width 40 height 20
